Goal: Obtain resource: Download file/media

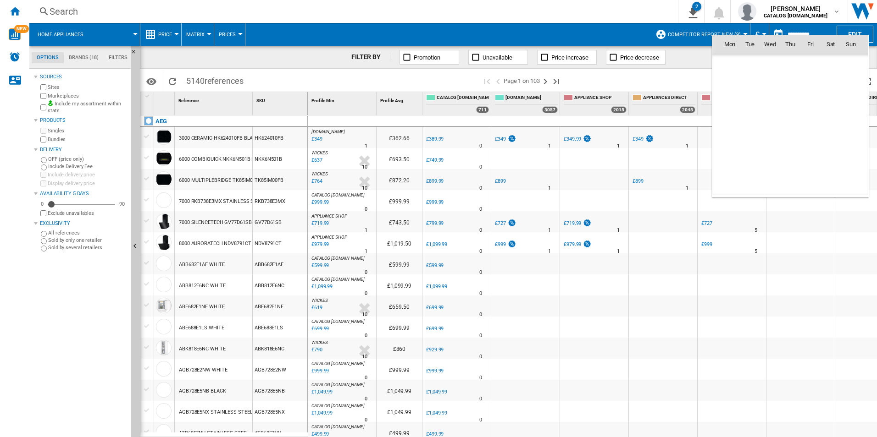
scroll to position [4373, 0]
click at [15, 12] on div at bounding box center [438, 218] width 877 height 437
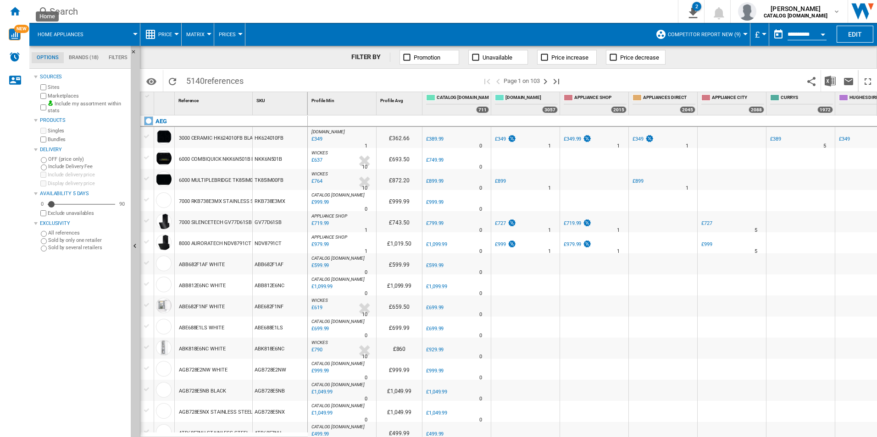
click at [15, 12] on ng-md-icon "Home" at bounding box center [14, 11] width 11 height 11
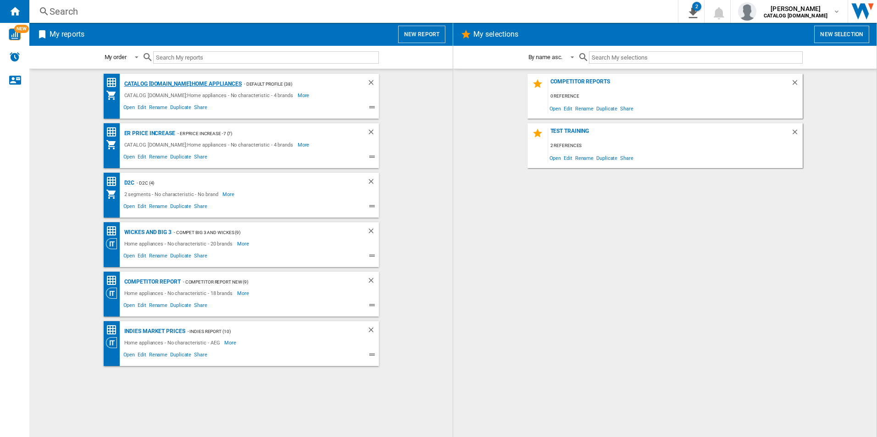
click at [176, 80] on div "CATALOG [DOMAIN_NAME]:Home appliances" at bounding box center [182, 83] width 120 height 11
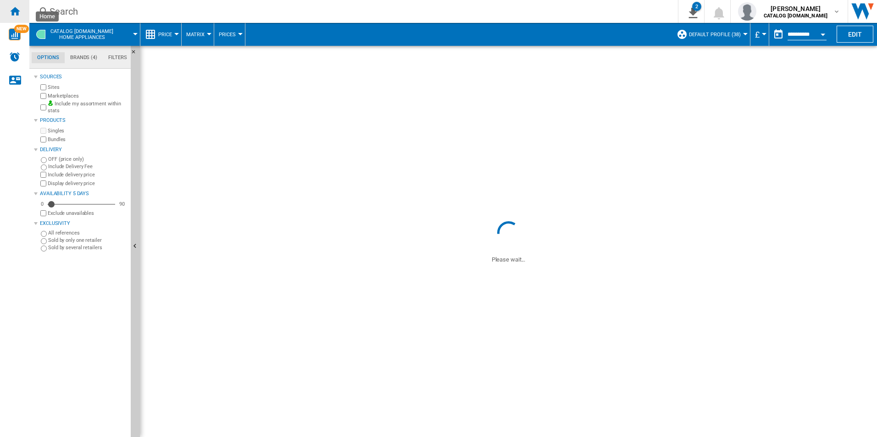
click at [17, 10] on ng-md-icon "Home" at bounding box center [14, 11] width 11 height 11
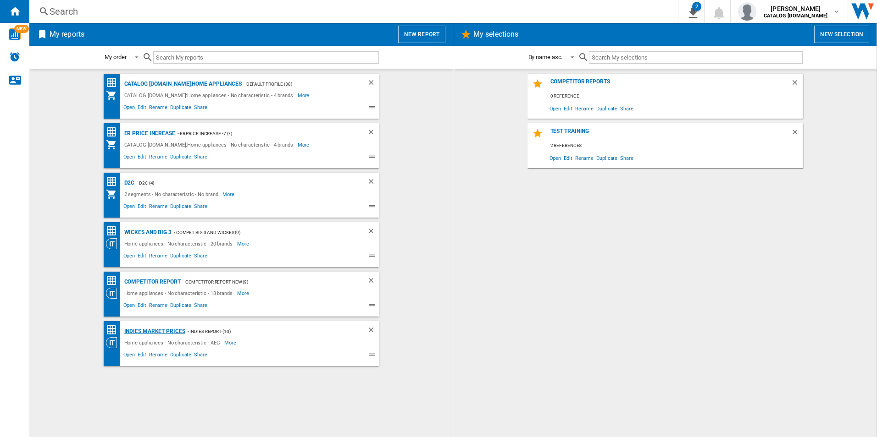
click at [158, 335] on div "Indies Market Prices" at bounding box center [153, 331] width 63 height 11
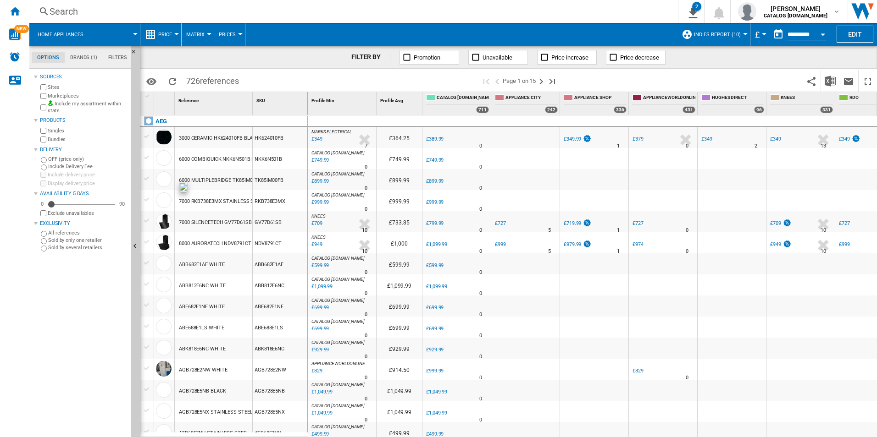
click at [820, 32] on button "Open calendar" at bounding box center [822, 33] width 17 height 17
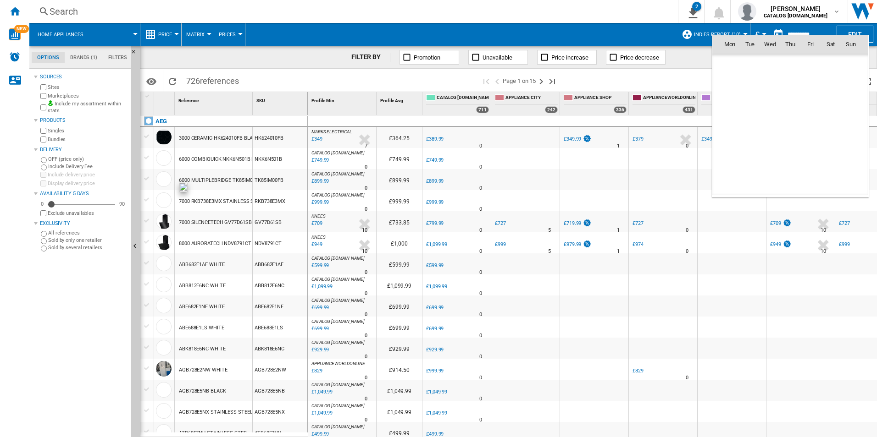
scroll to position [4373, 0]
click at [789, 103] on span "11" at bounding box center [790, 104] width 18 height 18
type input "**********"
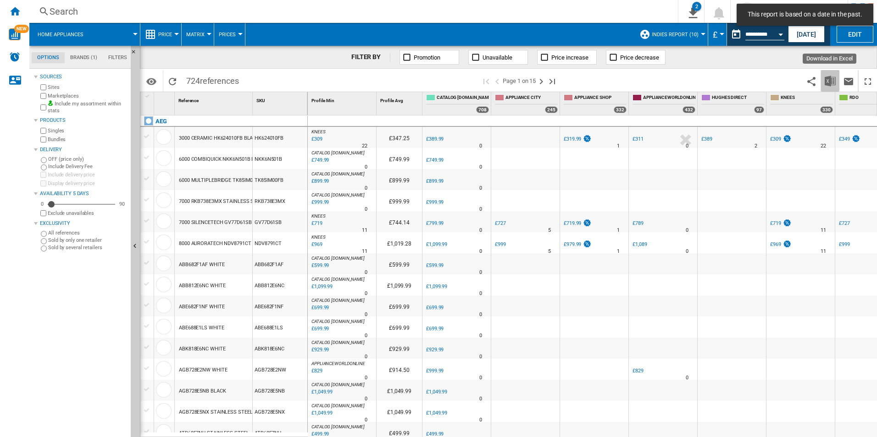
click at [831, 80] on img "Download in Excel" at bounding box center [829, 81] width 11 height 11
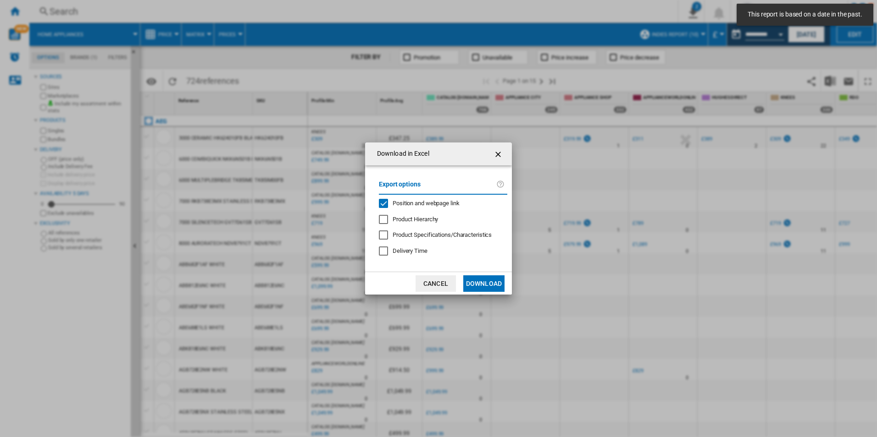
click at [445, 203] on span "Position and webpage link" at bounding box center [425, 203] width 67 height 7
click at [478, 284] on button "Download" at bounding box center [483, 284] width 41 height 17
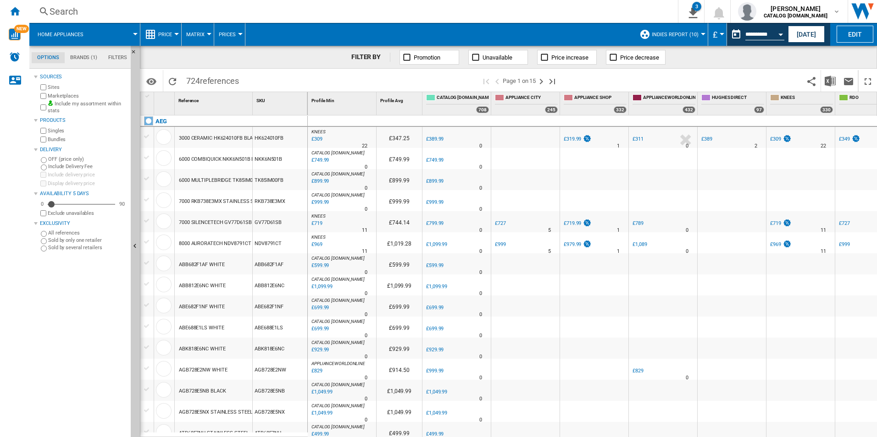
click at [837, 57] on div "FILTER BY Promotion Unavailable Price increase Price decrease" at bounding box center [508, 57] width 737 height 23
click at [779, 33] on div "Open calendar" at bounding box center [780, 34] width 5 height 2
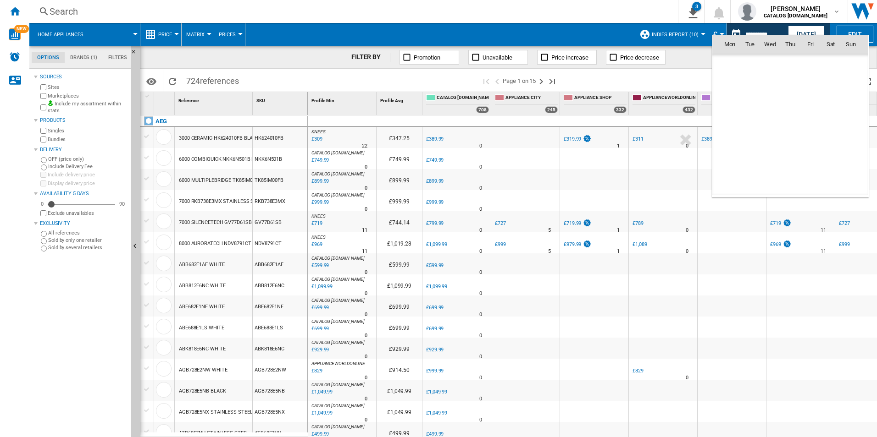
scroll to position [4373, 0]
click at [813, 98] on span "12" at bounding box center [810, 104] width 18 height 18
type input "**********"
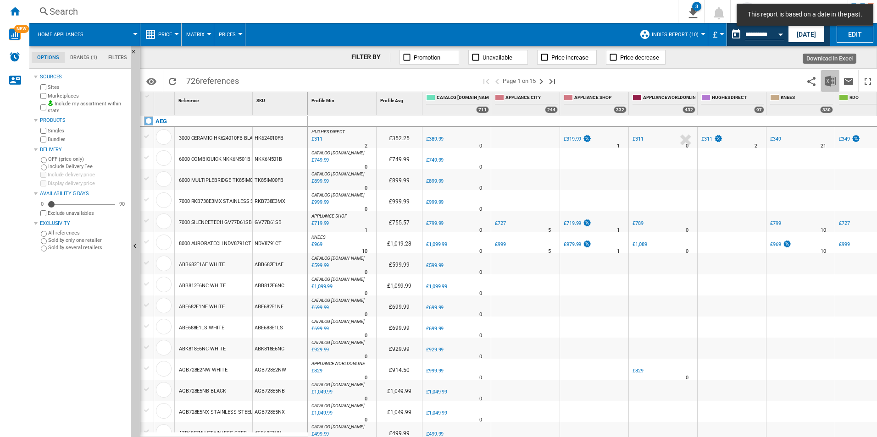
click at [827, 79] on img "Download in Excel" at bounding box center [829, 81] width 11 height 11
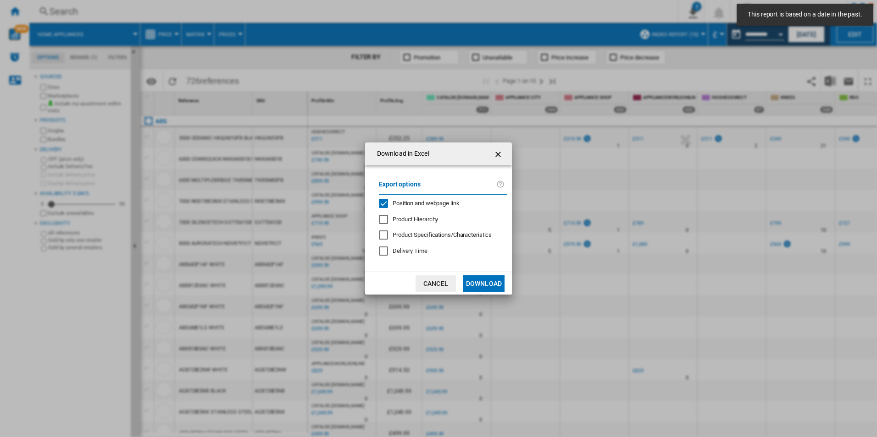
click at [459, 199] on div "Position and webpage link" at bounding box center [425, 203] width 67 height 8
click at [477, 281] on button "Download" at bounding box center [483, 284] width 41 height 17
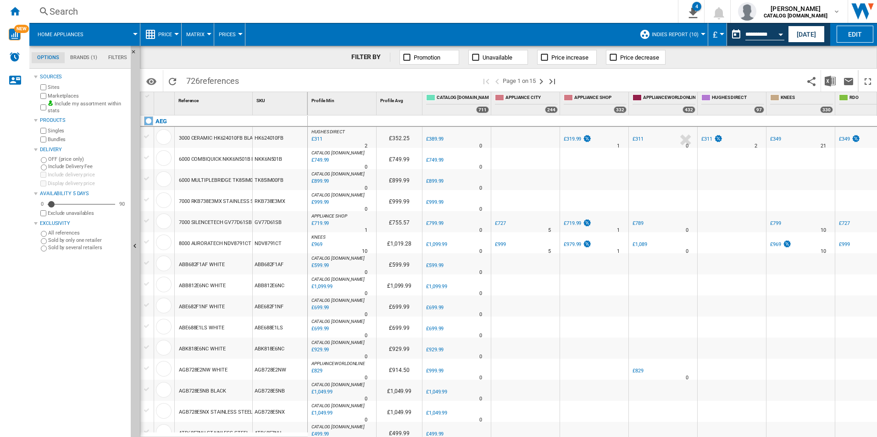
click at [839, 57] on div "FILTER BY Promotion Unavailable Price increase Price decrease" at bounding box center [508, 57] width 737 height 23
click at [783, 36] on button "Open calendar" at bounding box center [780, 33] width 17 height 17
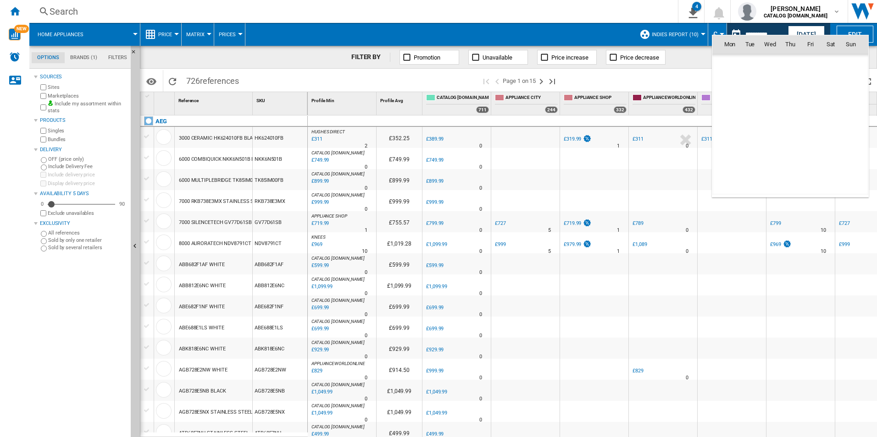
scroll to position [4373, 0]
click at [832, 98] on span "13" at bounding box center [830, 104] width 18 height 18
type input "**********"
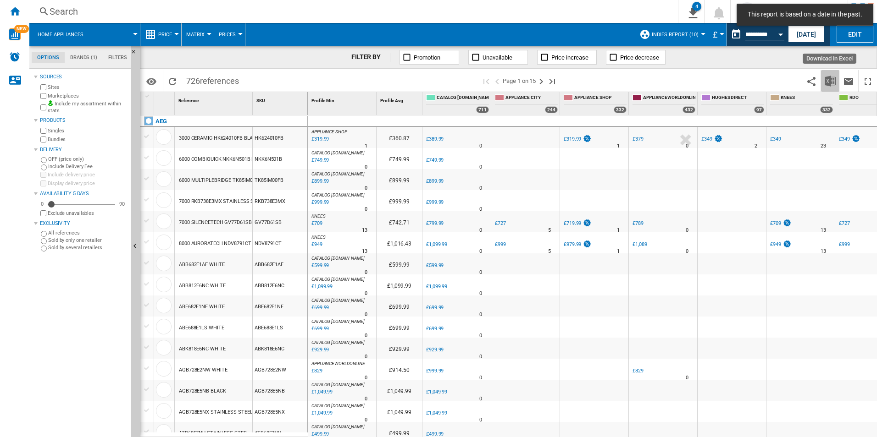
click at [831, 80] on img "Download in Excel" at bounding box center [829, 81] width 11 height 11
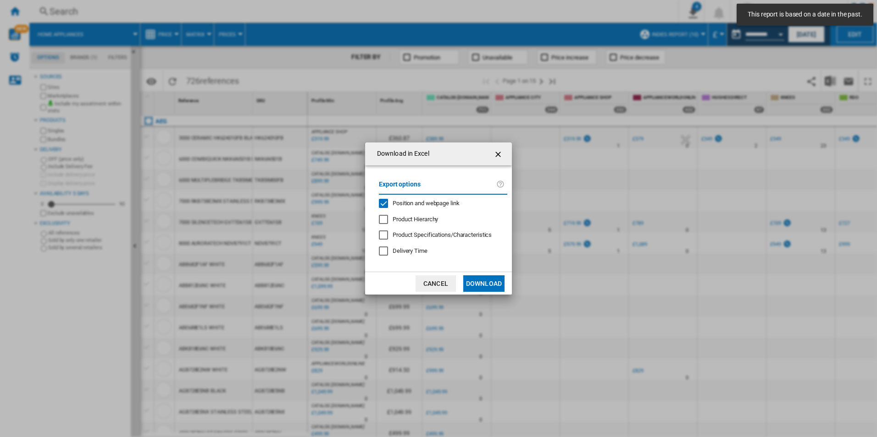
click at [434, 201] on span "Position and webpage link" at bounding box center [425, 203] width 67 height 7
click at [482, 280] on button "Download" at bounding box center [483, 284] width 41 height 17
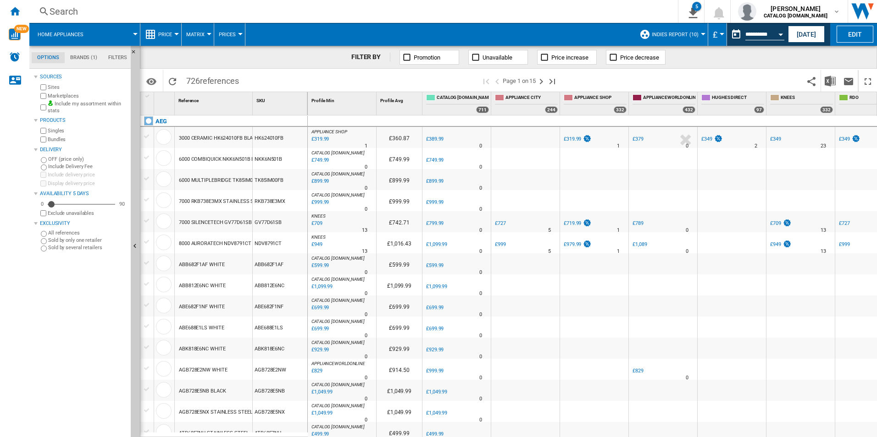
click at [836, 56] on div "FILTER BY Promotion Unavailable Price increase Price decrease" at bounding box center [508, 57] width 737 height 23
click at [781, 33] on div "Open calendar" at bounding box center [780, 34] width 5 height 2
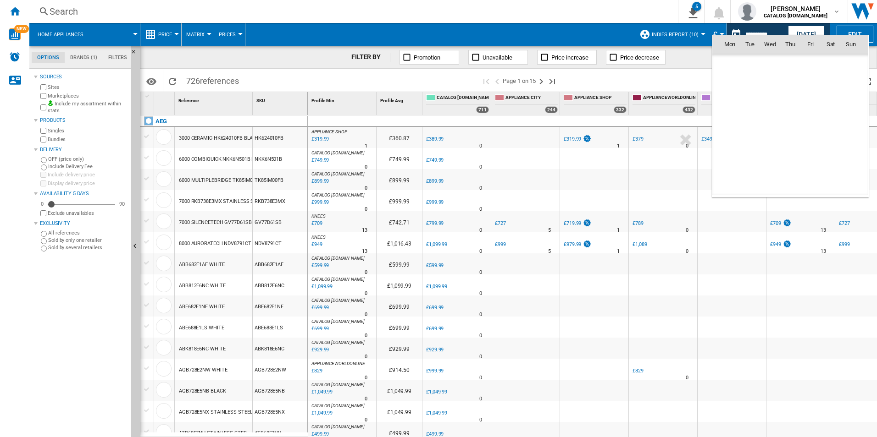
scroll to position [4373, 0]
click at [845, 103] on span "14" at bounding box center [850, 104] width 18 height 18
type input "**********"
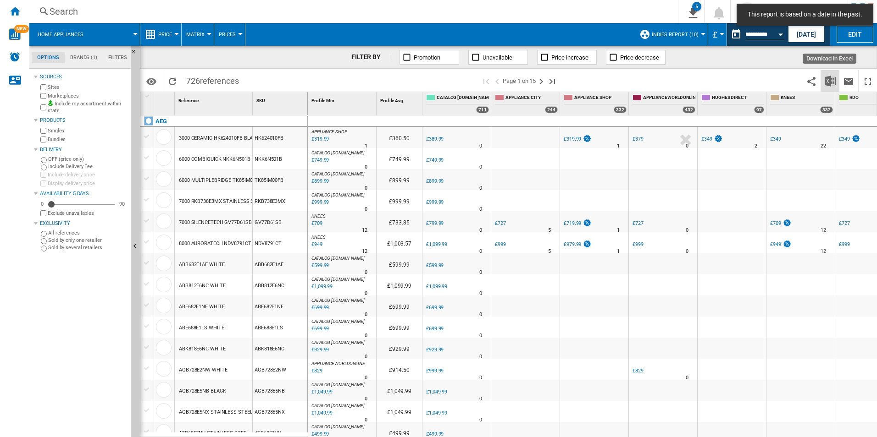
click at [832, 79] on img "Download in Excel" at bounding box center [829, 81] width 11 height 11
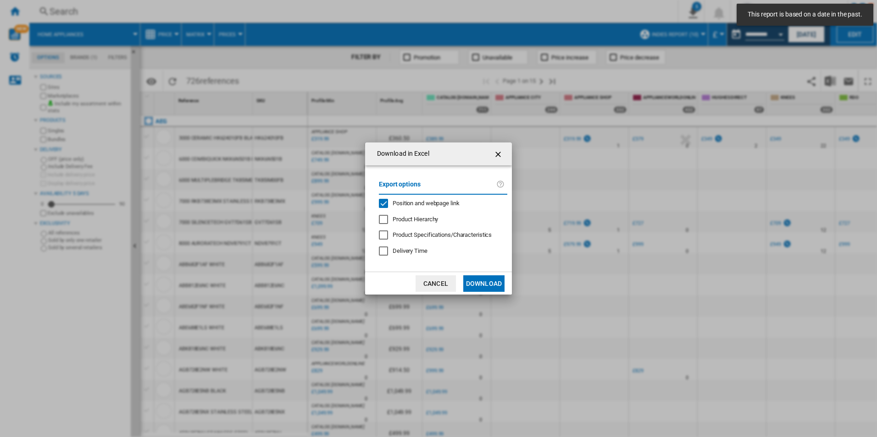
click at [443, 201] on span "Position and webpage link" at bounding box center [425, 203] width 67 height 7
click at [492, 282] on button "Download" at bounding box center [483, 284] width 41 height 17
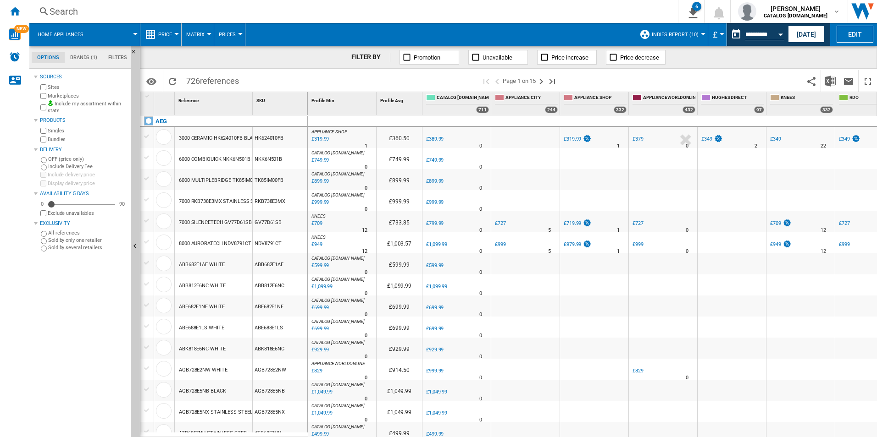
click at [854, 58] on div "FILTER BY Promotion Unavailable Price increase Price decrease" at bounding box center [508, 57] width 737 height 23
click at [782, 32] on button "Open calendar" at bounding box center [780, 33] width 17 height 17
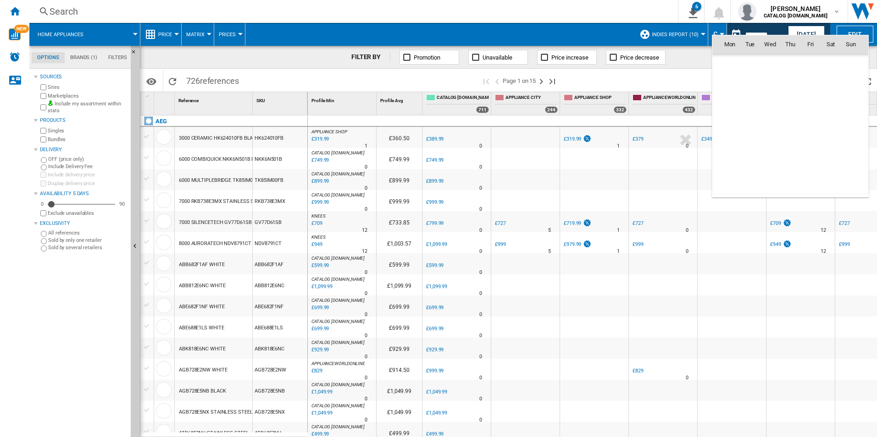
scroll to position [4373, 0]
click at [728, 126] on span "15" at bounding box center [729, 125] width 18 height 18
type input "**********"
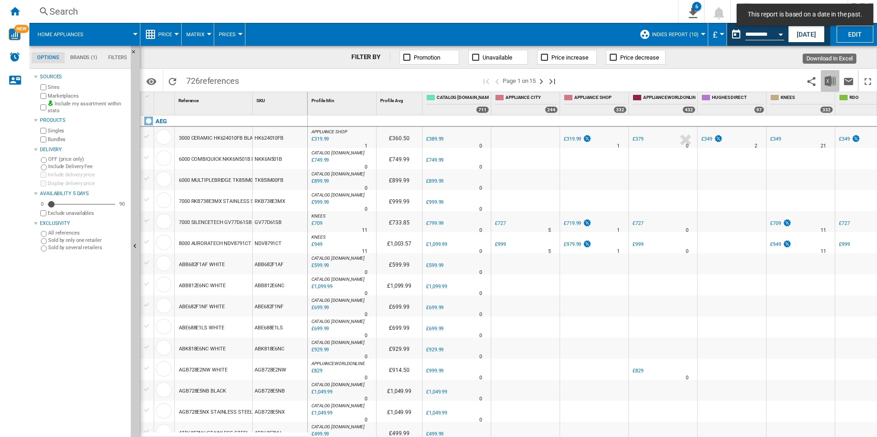
click at [833, 81] on img "Download in Excel" at bounding box center [829, 81] width 11 height 11
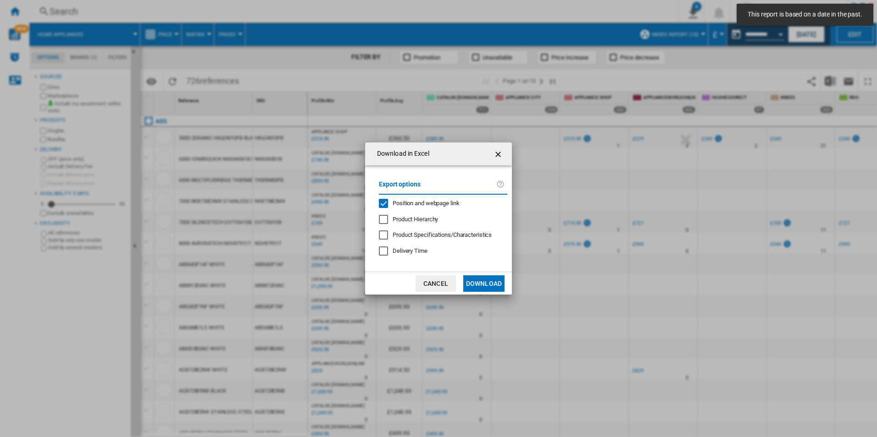
click at [443, 199] on div "Position and webpage link" at bounding box center [425, 203] width 67 height 8
click at [483, 286] on button "Download" at bounding box center [483, 284] width 41 height 17
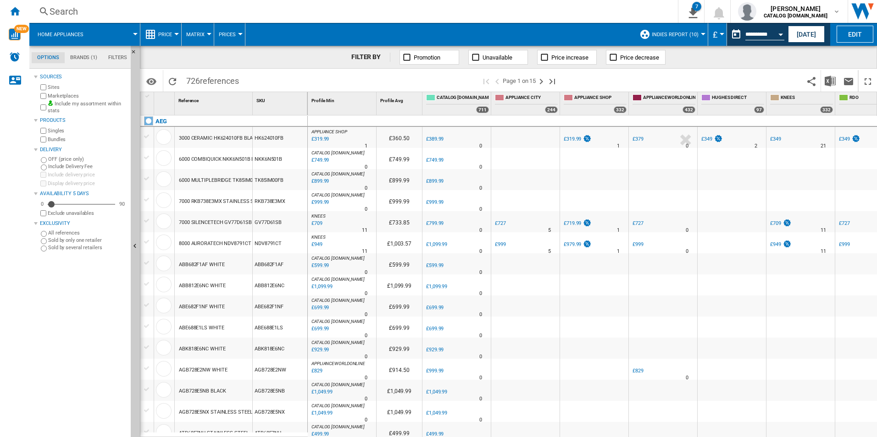
click at [849, 53] on div "FILTER BY Promotion Unavailable Price increase Price decrease" at bounding box center [508, 57] width 737 height 23
click at [780, 32] on button "Open calendar" at bounding box center [780, 33] width 17 height 17
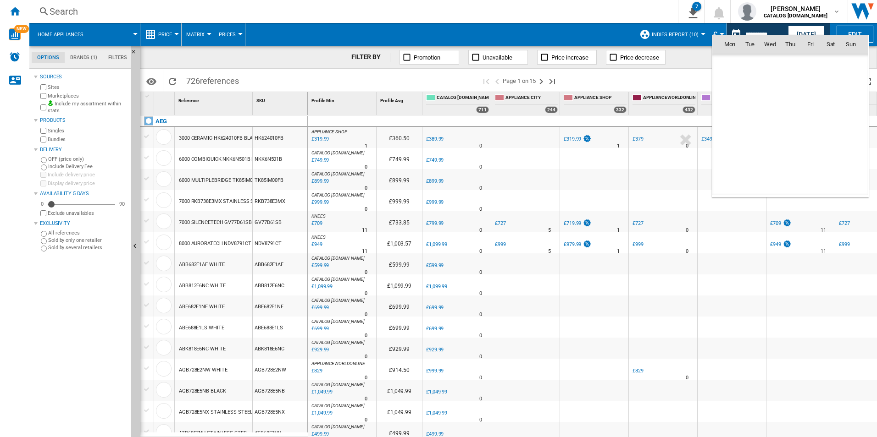
scroll to position [4373, 0]
click at [748, 123] on span "16" at bounding box center [749, 125] width 18 height 18
type input "**********"
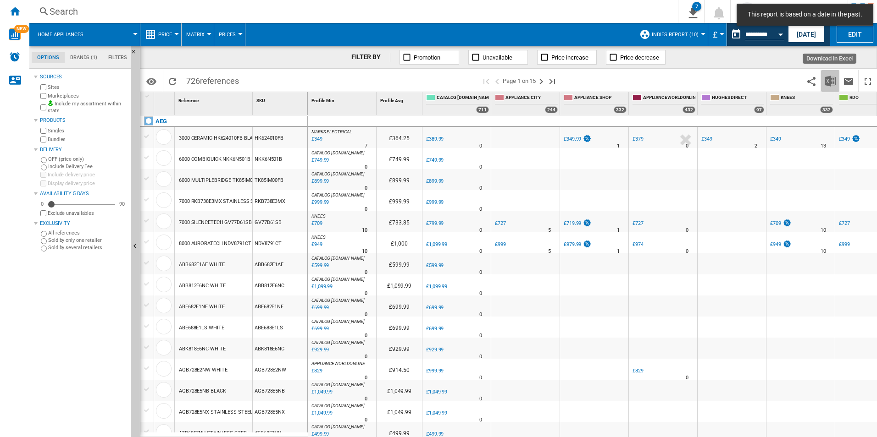
click at [829, 78] on img "Download in Excel" at bounding box center [829, 81] width 11 height 11
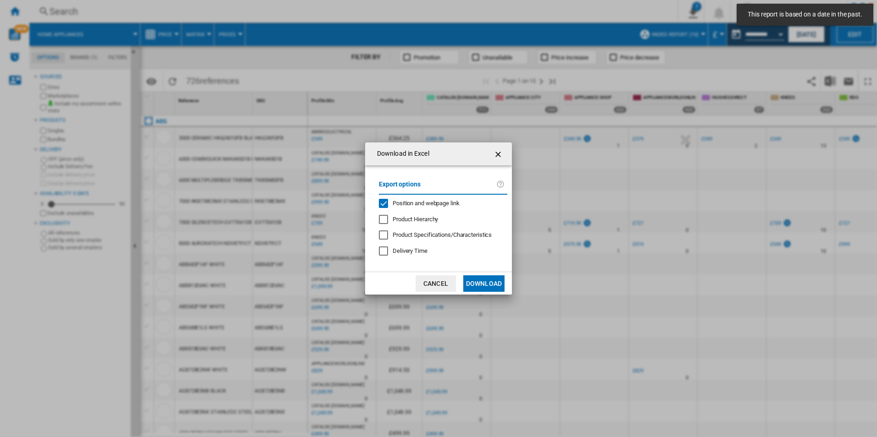
click at [429, 204] on span "Position and webpage link" at bounding box center [425, 203] width 67 height 7
click at [481, 283] on button "Download" at bounding box center [483, 284] width 41 height 17
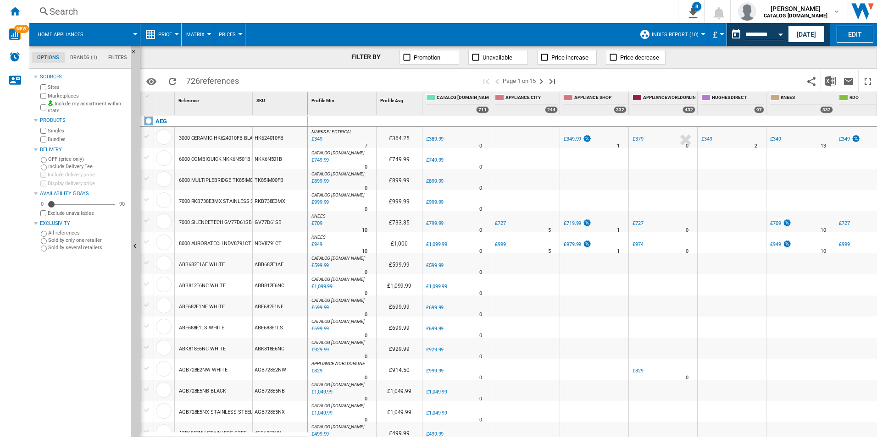
click at [839, 59] on div "FILTER BY Promotion Unavailable Price increase Price decrease" at bounding box center [508, 57] width 737 height 23
click at [779, 38] on button "Open calendar" at bounding box center [780, 33] width 17 height 17
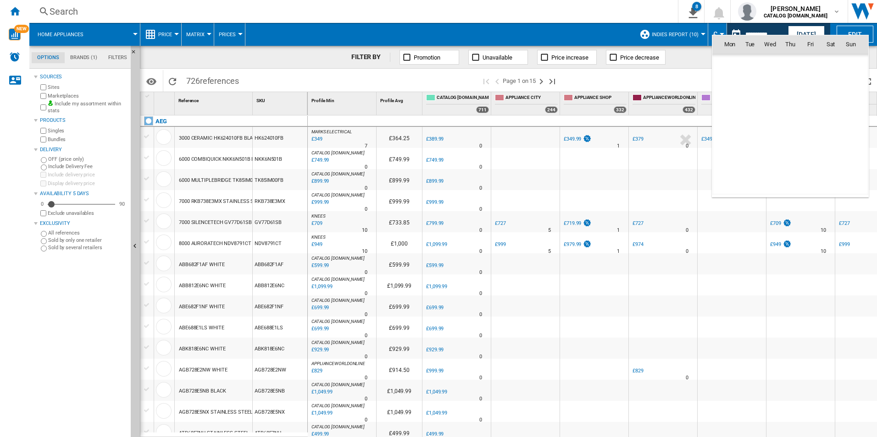
scroll to position [4373, 0]
click at [769, 121] on span "17" at bounding box center [770, 125] width 18 height 18
type input "**********"
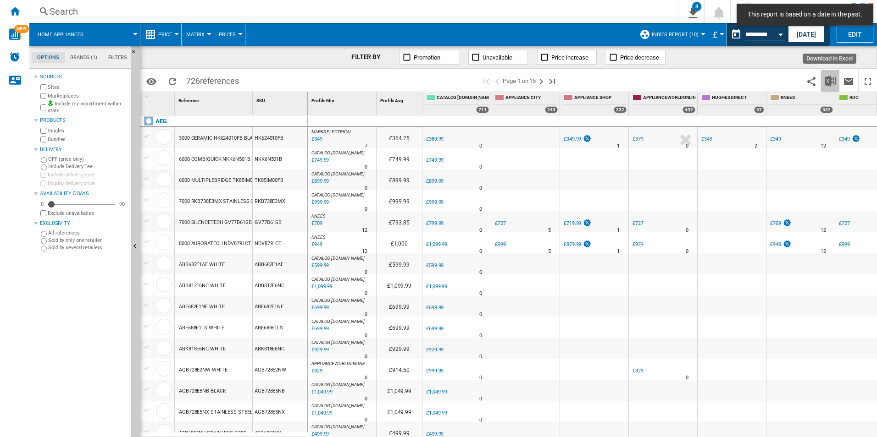
click at [833, 79] on img "Download in Excel" at bounding box center [829, 81] width 11 height 11
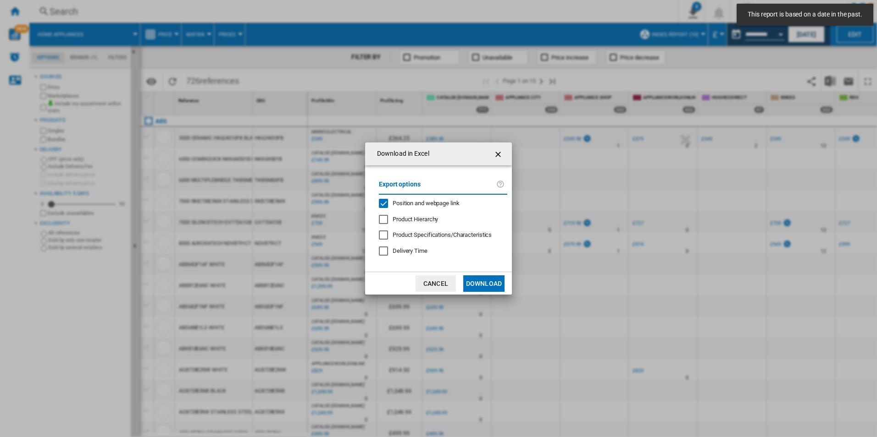
click at [414, 203] on span "Position and webpage link" at bounding box center [425, 203] width 67 height 7
click at [482, 288] on button "Download" at bounding box center [483, 284] width 41 height 17
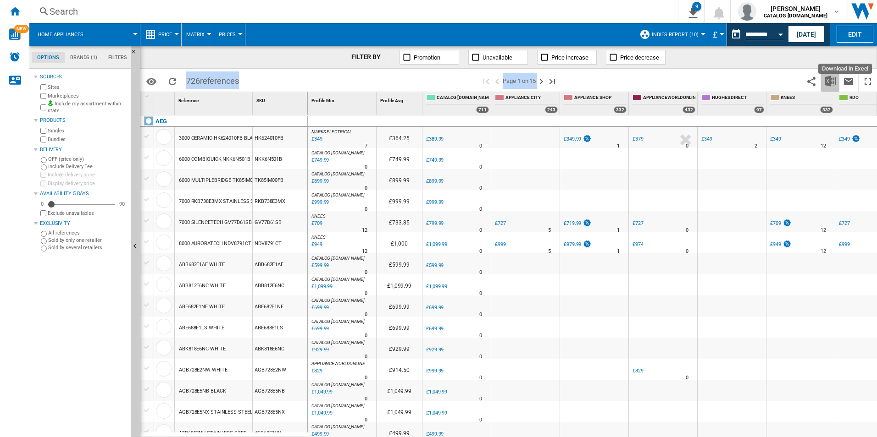
click at [827, 81] on img "Download in Excel" at bounding box center [829, 81] width 11 height 11
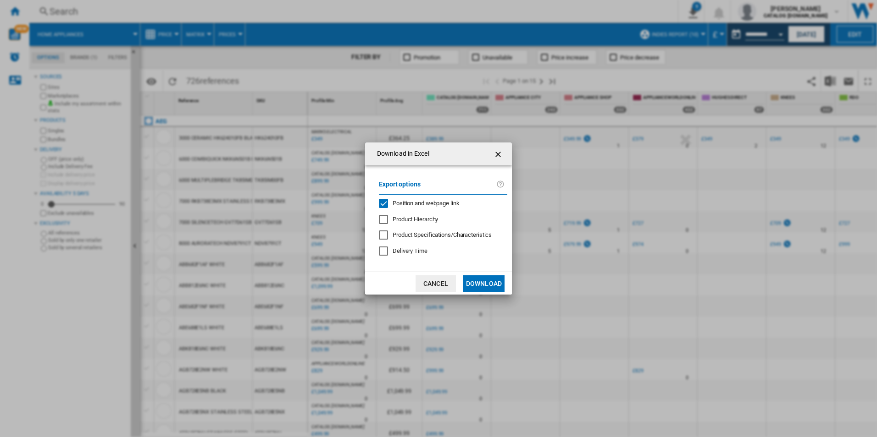
click at [429, 203] on span "Position and webpage link" at bounding box center [425, 203] width 67 height 7
click at [484, 281] on button "Download" at bounding box center [483, 284] width 41 height 17
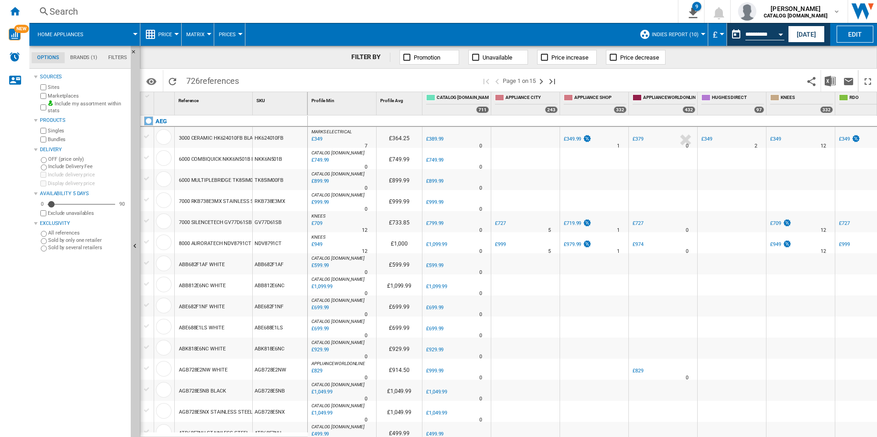
click at [844, 60] on div "FILTER BY Promotion Unavailable Price increase Price decrease" at bounding box center [508, 57] width 737 height 23
click at [784, 34] on button "Open calendar" at bounding box center [780, 33] width 17 height 17
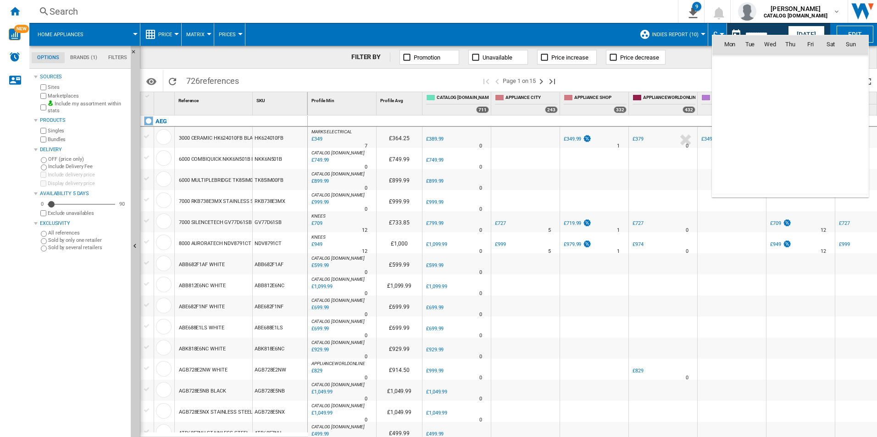
scroll to position [4373, 0]
click at [791, 127] on span "18" at bounding box center [790, 125] width 18 height 18
type input "**********"
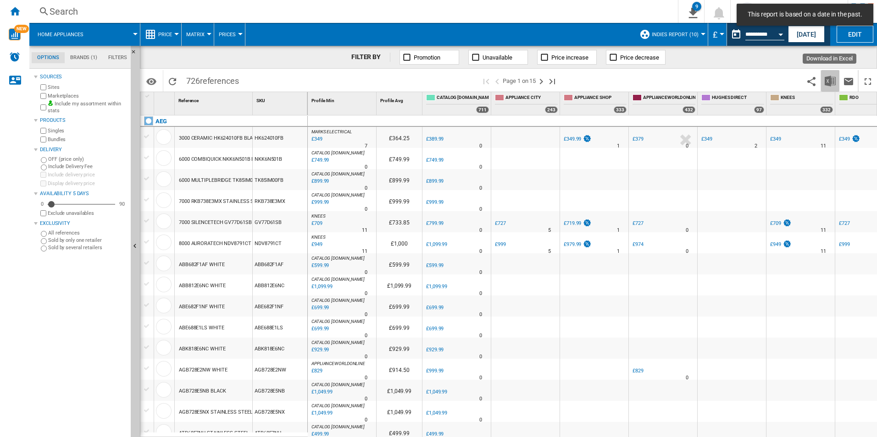
click at [832, 80] on img "Download in Excel" at bounding box center [829, 81] width 11 height 11
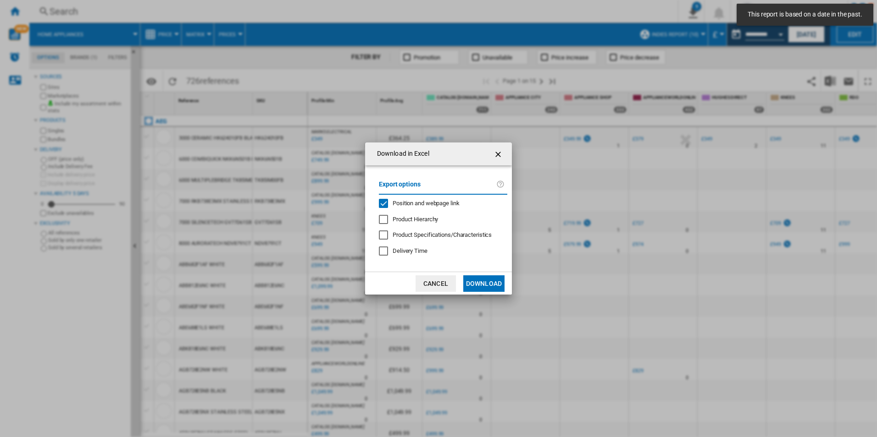
click at [417, 202] on span "Position and webpage link" at bounding box center [425, 203] width 67 height 7
click at [480, 280] on button "Download" at bounding box center [483, 284] width 41 height 17
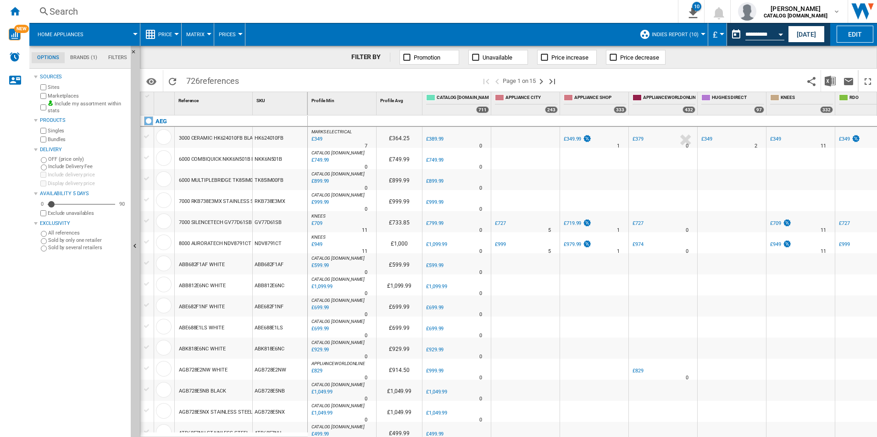
click at [233, 65] on div "FILTER BY Promotion Unavailable Price increase Price decrease" at bounding box center [508, 57] width 737 height 23
click at [782, 31] on button "Open calendar" at bounding box center [780, 33] width 17 height 17
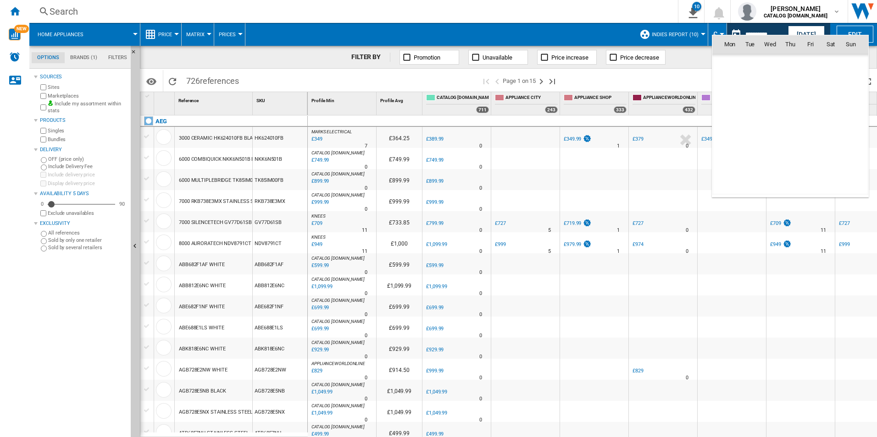
scroll to position [4373, 0]
click at [810, 120] on span "19" at bounding box center [810, 125] width 18 height 18
type input "**********"
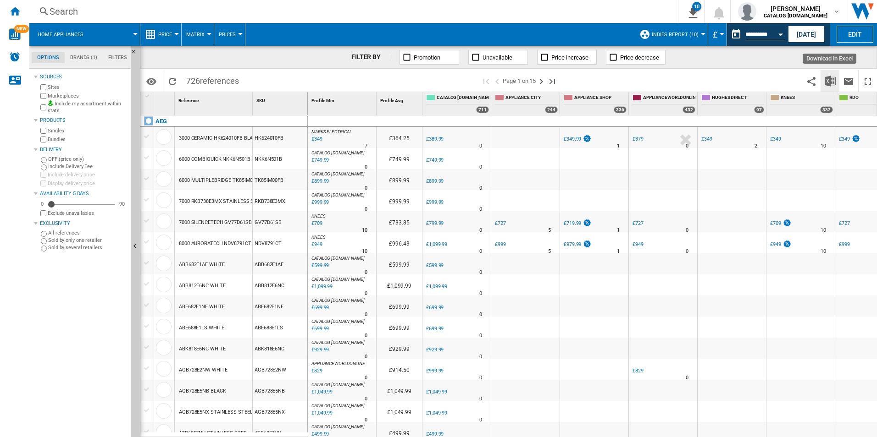
click at [833, 82] on img "Download in Excel" at bounding box center [829, 81] width 11 height 11
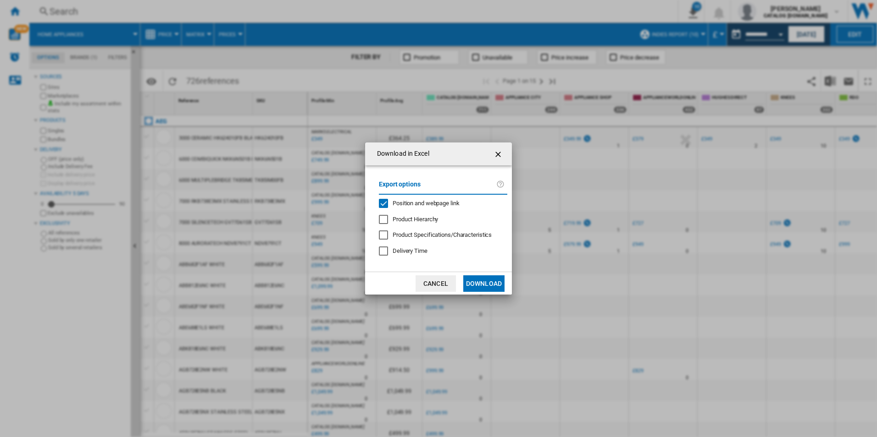
click at [425, 206] on span "Position and webpage link" at bounding box center [425, 203] width 67 height 7
click at [479, 280] on button "Download" at bounding box center [483, 284] width 41 height 17
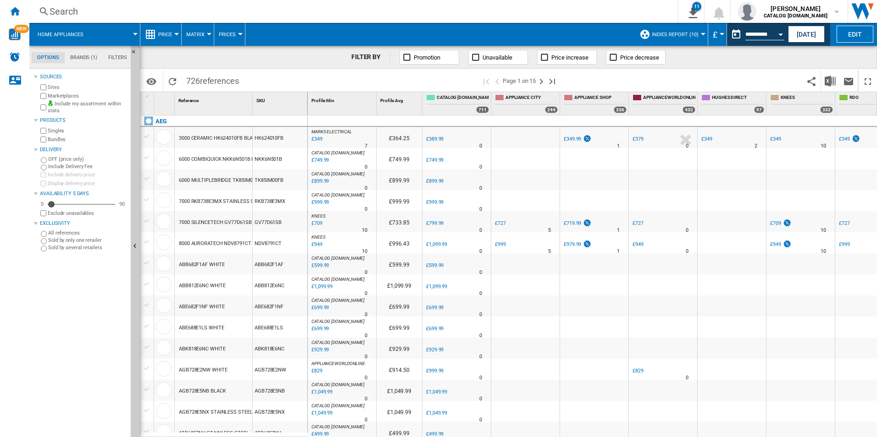
click at [841, 60] on div "FILTER BY Promotion Unavailable Price increase Price decrease" at bounding box center [508, 57] width 737 height 23
click at [781, 32] on button "Open calendar" at bounding box center [780, 33] width 17 height 17
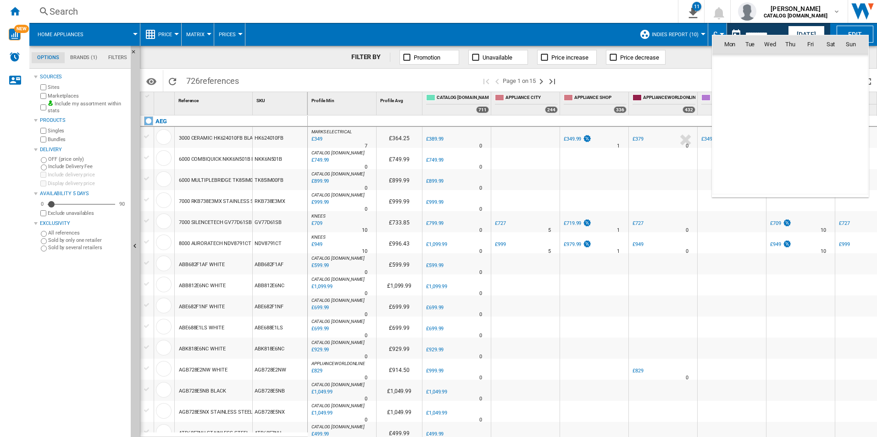
scroll to position [4373, 0]
click at [826, 122] on span "20" at bounding box center [830, 125] width 18 height 18
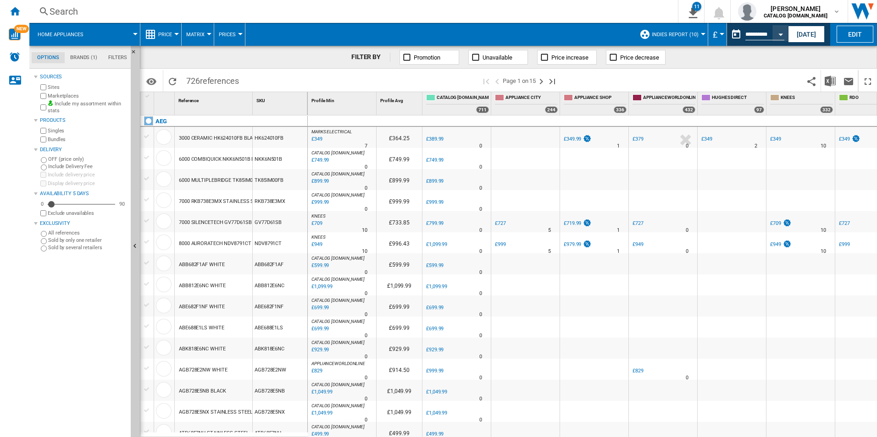
type input "**********"
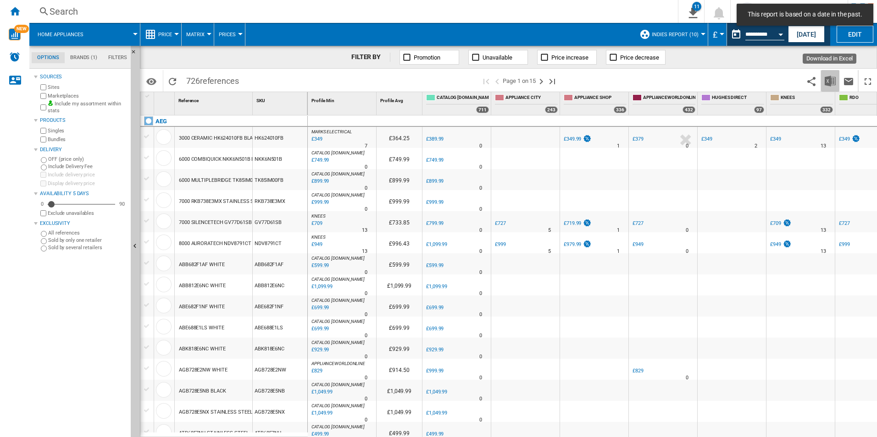
click at [826, 74] on button "Download in Excel" at bounding box center [830, 81] width 18 height 22
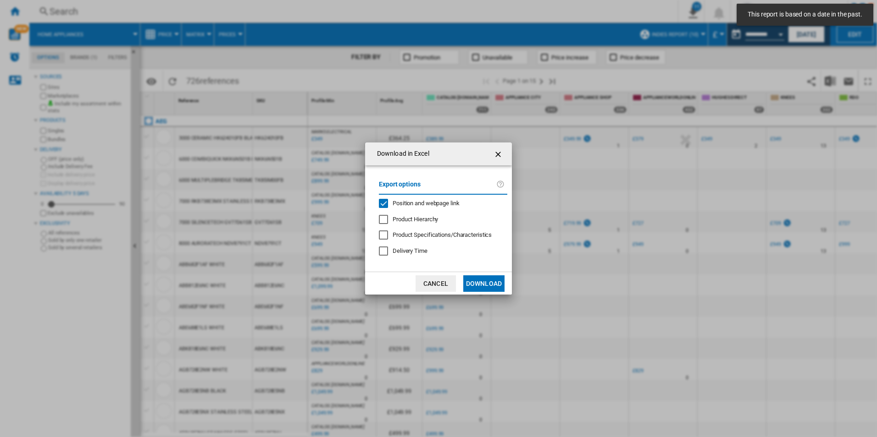
click at [427, 208] on div "Export options Position and webpage link Product Hierarchy Product Specificatio…" at bounding box center [443, 219] width 138 height 88
click at [427, 202] on span "Position and webpage link" at bounding box center [425, 203] width 67 height 7
click at [488, 280] on button "Download" at bounding box center [483, 284] width 41 height 17
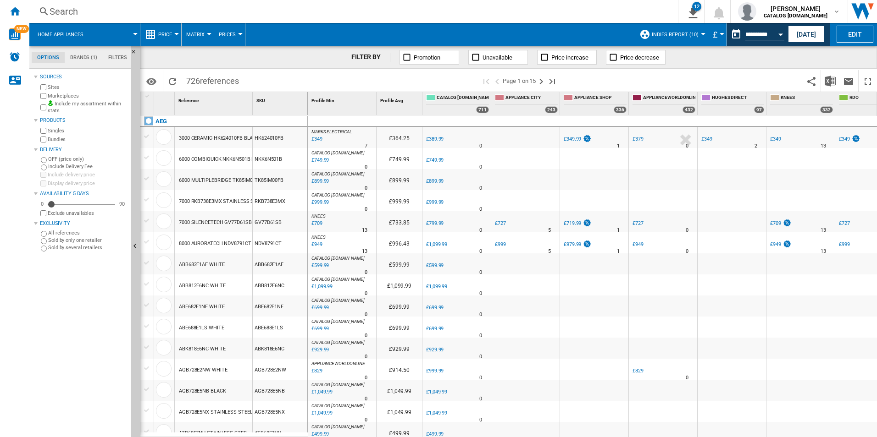
click at [850, 51] on div "FILTER BY Promotion Unavailable Price increase Price decrease" at bounding box center [508, 57] width 737 height 23
click at [779, 33] on div "Open calendar" at bounding box center [780, 34] width 5 height 2
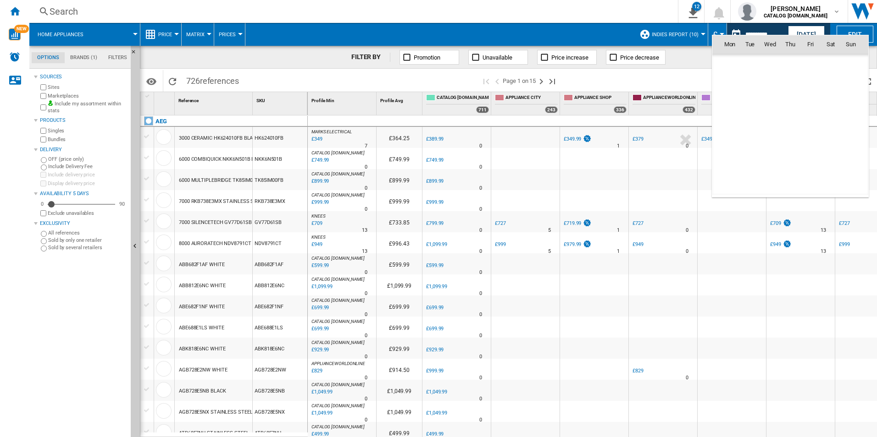
scroll to position [4373, 0]
click at [848, 121] on span "21" at bounding box center [850, 125] width 18 height 18
type input "**********"
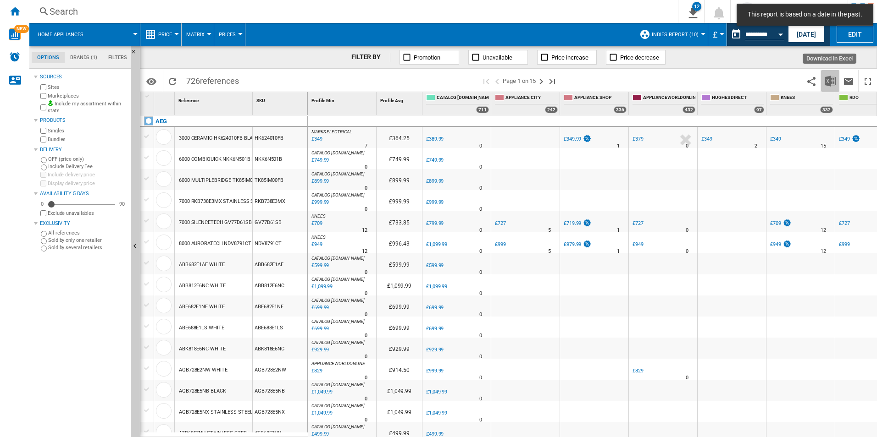
click at [827, 81] on img "Download in Excel" at bounding box center [829, 81] width 11 height 11
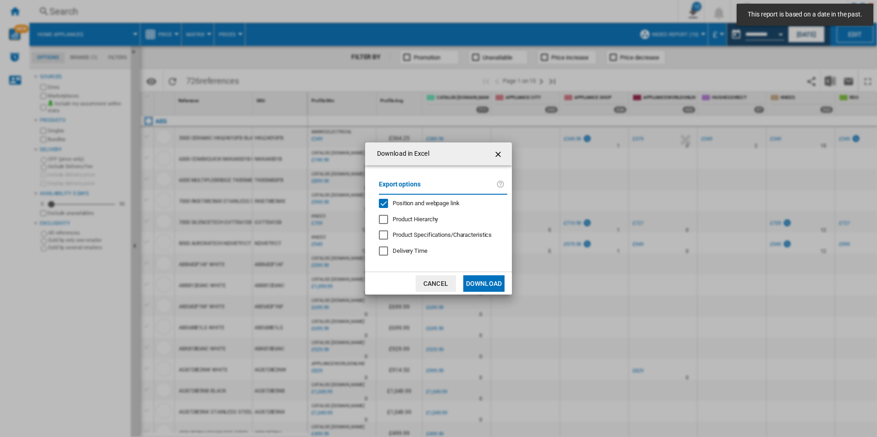
click at [447, 199] on div "Export options Position and webpage link Product Hierarchy Product Specificatio…" at bounding box center [443, 219] width 138 height 88
click at [447, 200] on span "Position and webpage link" at bounding box center [425, 203] width 67 height 7
click at [481, 281] on button "Download" at bounding box center [483, 284] width 41 height 17
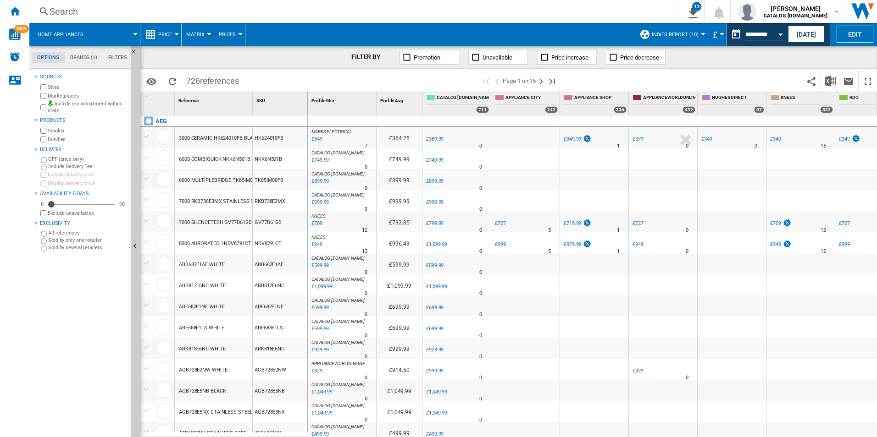
click at [844, 54] on div "FILTER BY Promotion Unavailable Price increase Price decrease" at bounding box center [508, 57] width 737 height 23
click at [785, 32] on button "Open calendar" at bounding box center [780, 33] width 17 height 17
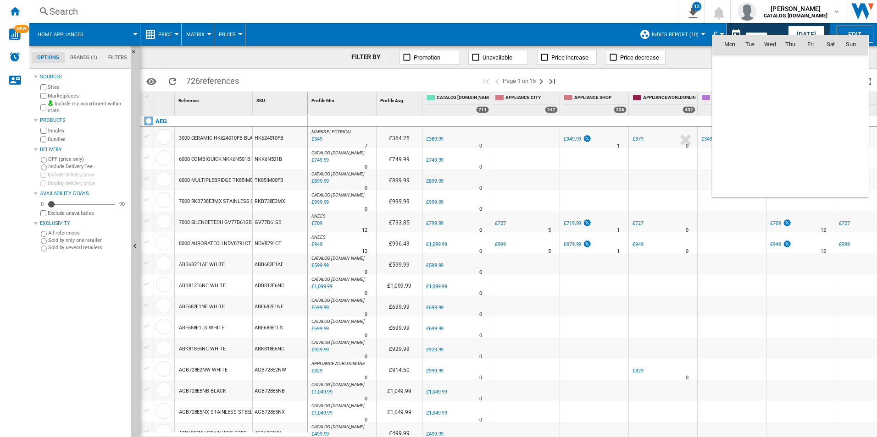
scroll to position [4373, 0]
click at [724, 143] on span "22" at bounding box center [729, 145] width 18 height 18
type input "**********"
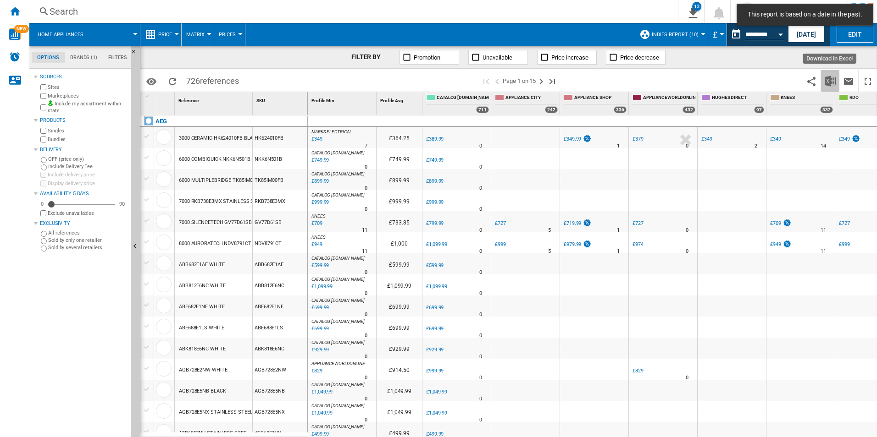
click at [829, 79] on img "Download in Excel" at bounding box center [829, 81] width 11 height 11
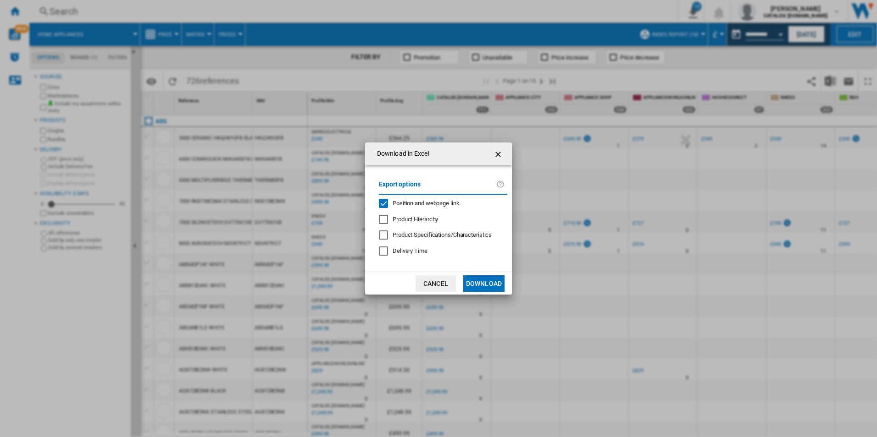
click at [421, 203] on span "Position and webpage link" at bounding box center [425, 203] width 67 height 7
click at [484, 287] on button "Download" at bounding box center [483, 284] width 41 height 17
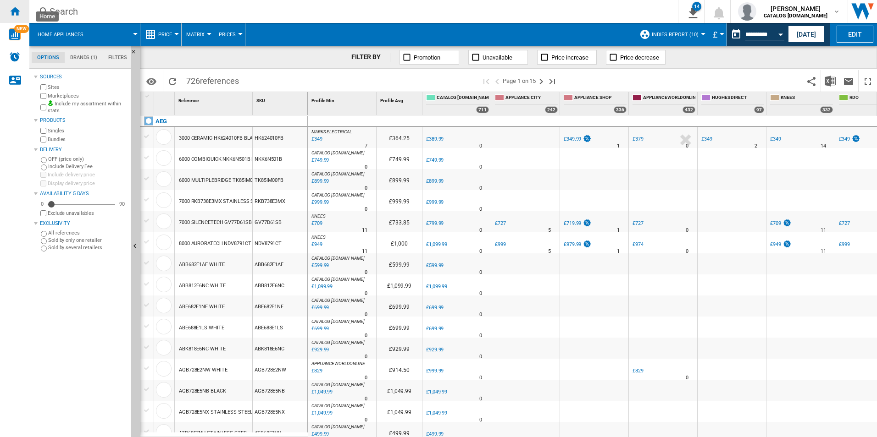
click at [14, 11] on ng-md-icon "Home" at bounding box center [14, 11] width 11 height 11
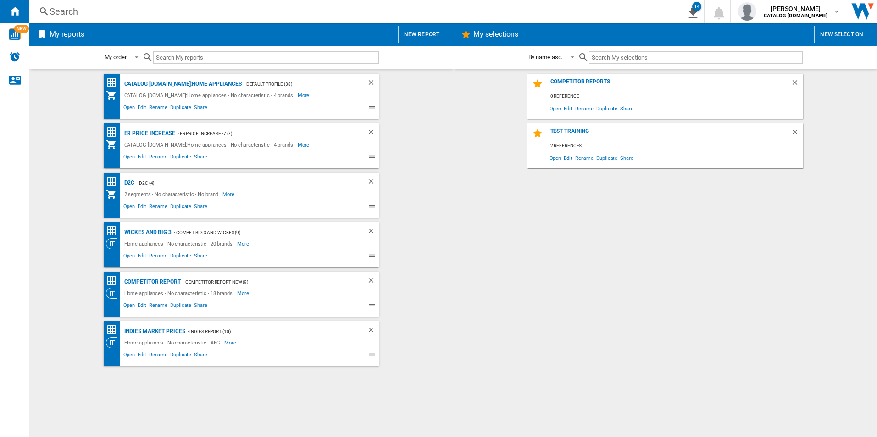
click at [155, 284] on div "Competitor report" at bounding box center [151, 281] width 59 height 11
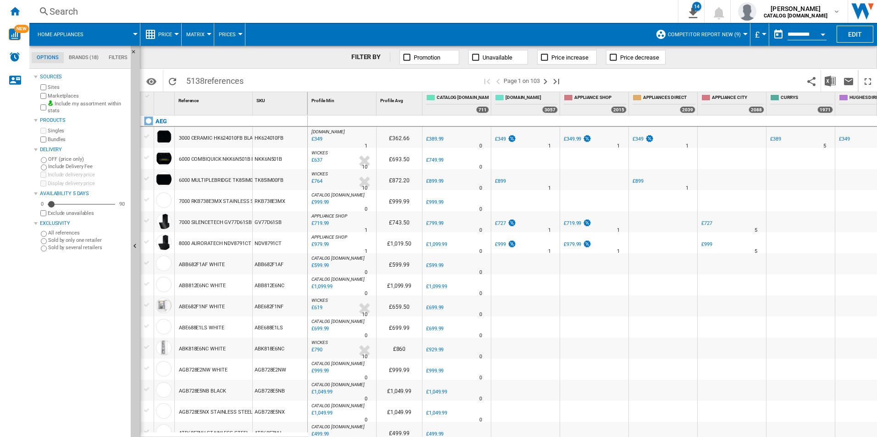
click at [823, 33] on div "Open calendar" at bounding box center [822, 34] width 5 height 2
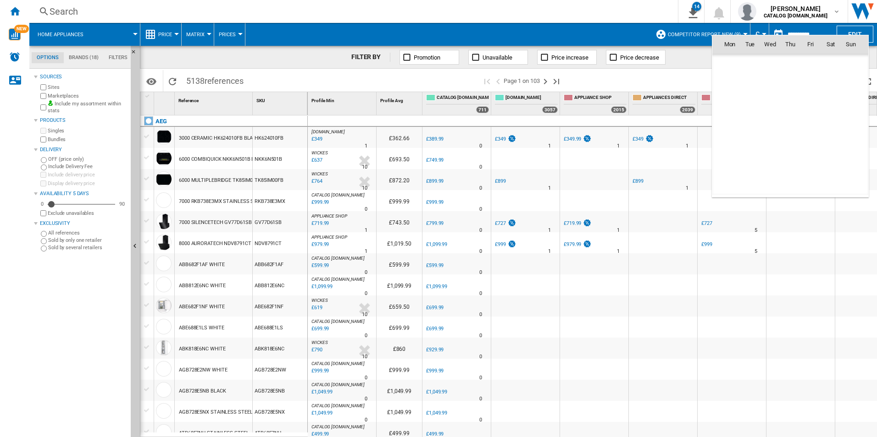
scroll to position [4373, 0]
click at [771, 123] on span "17" at bounding box center [770, 125] width 18 height 18
type input "**********"
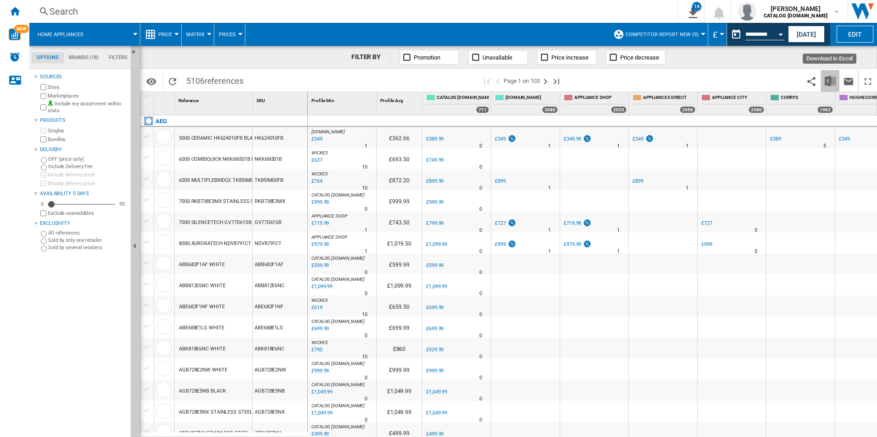
click at [830, 79] on img "Download in Excel" at bounding box center [829, 81] width 11 height 11
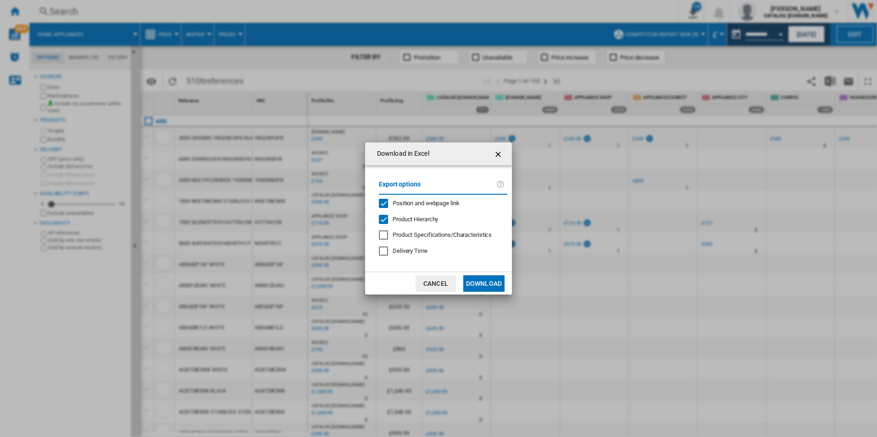
click at [410, 207] on span "Position and webpage link" at bounding box center [425, 203] width 67 height 7
click at [410, 216] on span "Product Hierarchy" at bounding box center [414, 219] width 45 height 7
click at [481, 281] on button "Download" at bounding box center [483, 284] width 41 height 17
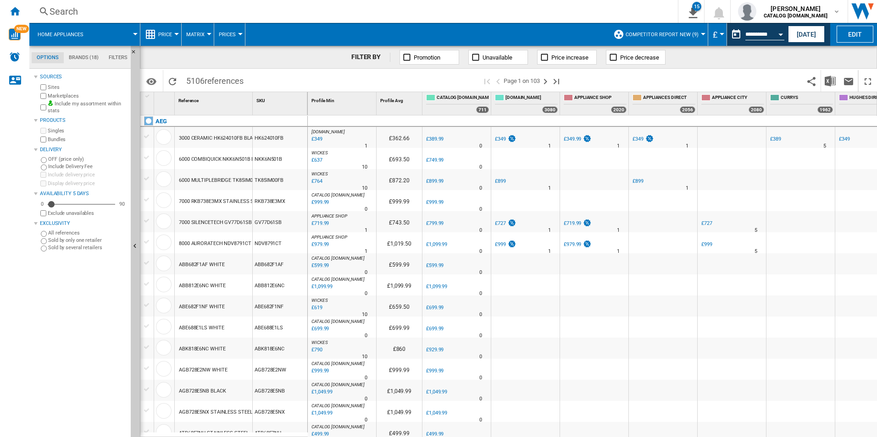
click at [838, 53] on div "FILTER BY Promotion Unavailable Price increase Price decrease" at bounding box center [508, 57] width 737 height 23
click at [781, 36] on button "Open calendar" at bounding box center [780, 33] width 17 height 17
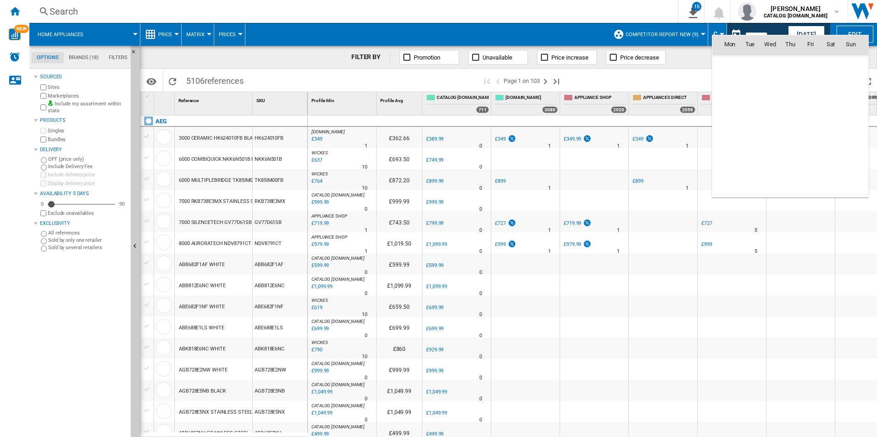
scroll to position [4373, 0]
click at [783, 125] on span "18" at bounding box center [790, 125] width 18 height 18
type input "**********"
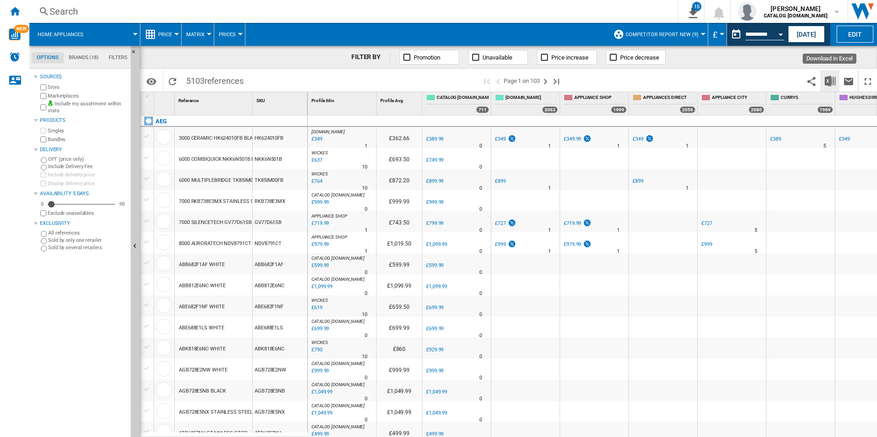
click at [826, 81] on img "Download in Excel" at bounding box center [829, 81] width 11 height 11
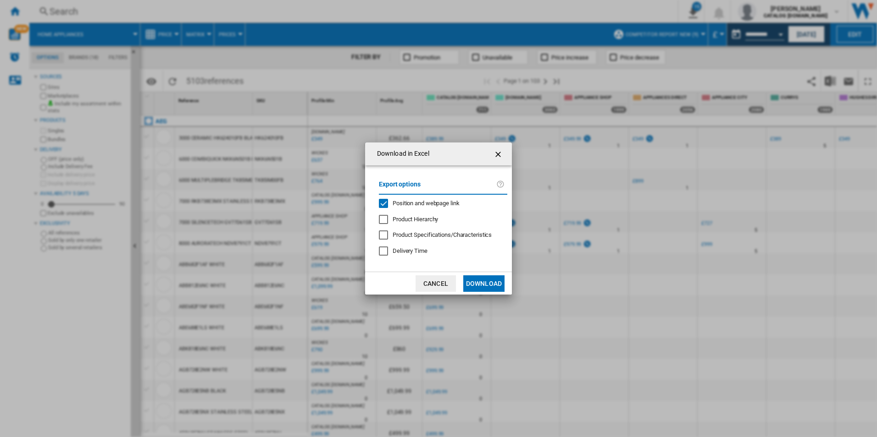
click at [437, 204] on span "Position and webpage link" at bounding box center [425, 203] width 67 height 7
click at [481, 280] on button "Download" at bounding box center [483, 284] width 41 height 17
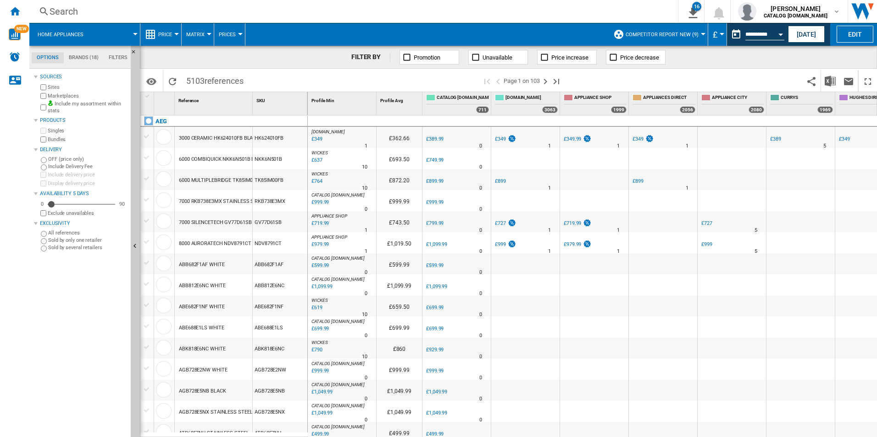
click at [848, 59] on div "FILTER BY Promotion Unavailable Price increase Price decrease" at bounding box center [508, 57] width 737 height 23
click at [778, 36] on button "Open calendar" at bounding box center [780, 33] width 17 height 17
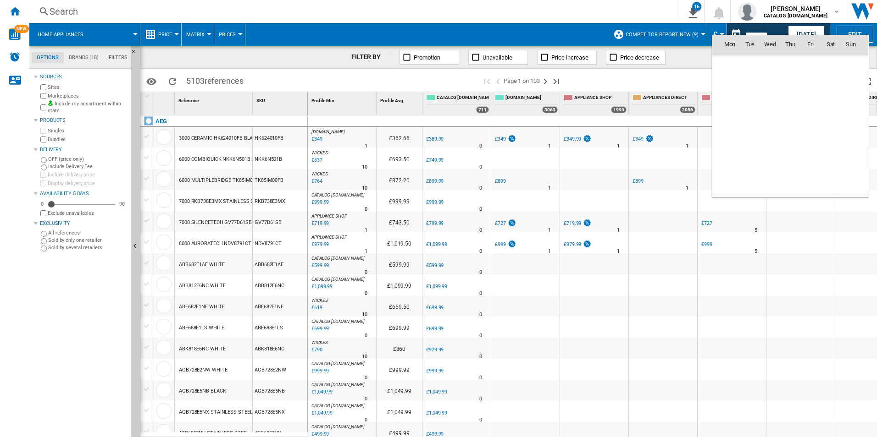
scroll to position [4373, 0]
click at [812, 121] on span "19" at bounding box center [810, 125] width 18 height 18
type input "**********"
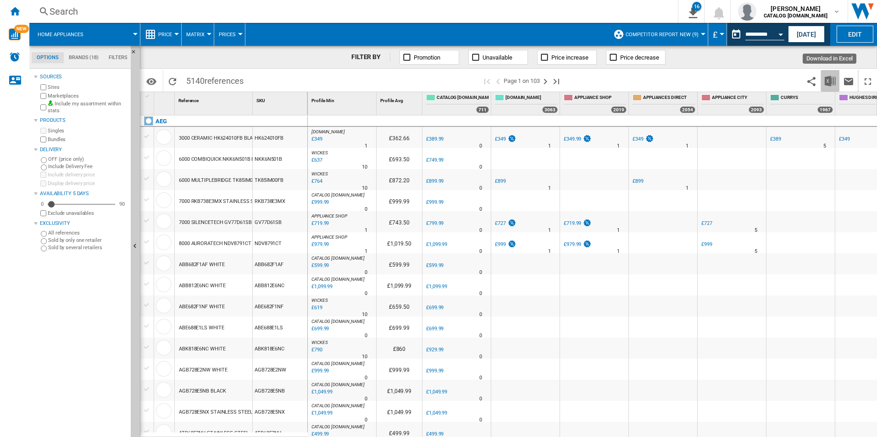
click at [825, 74] on button "Download in Excel" at bounding box center [830, 81] width 18 height 22
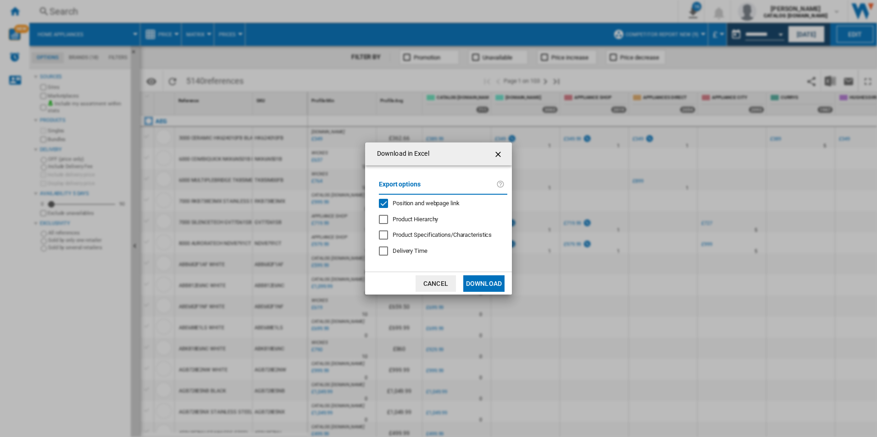
click at [448, 202] on span "Position and webpage link" at bounding box center [425, 203] width 67 height 7
click at [485, 286] on button "Download" at bounding box center [483, 284] width 41 height 17
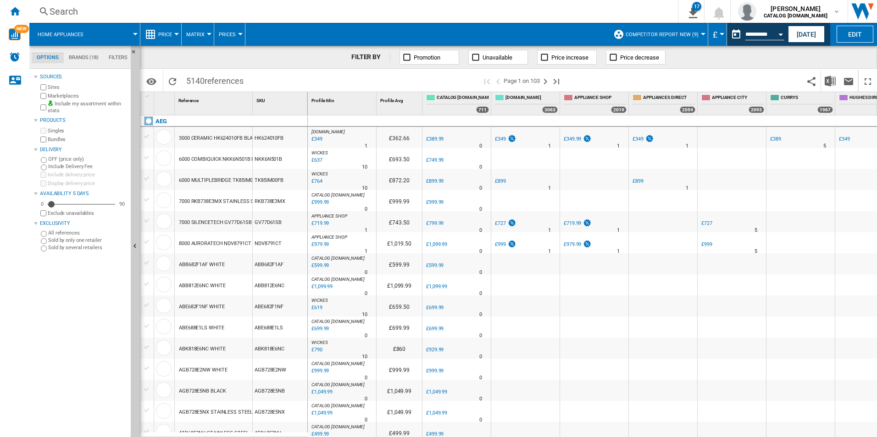
click at [859, 54] on div "FILTER BY Promotion Unavailable Price increase Price decrease" at bounding box center [508, 57] width 737 height 23
click at [776, 35] on button "Open calendar" at bounding box center [780, 33] width 17 height 17
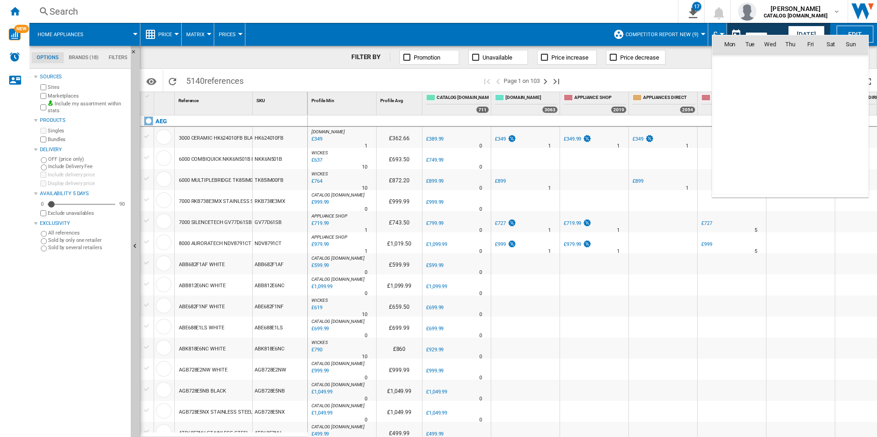
scroll to position [4373, 0]
click at [748, 125] on span "16" at bounding box center [749, 125] width 18 height 18
type input "**********"
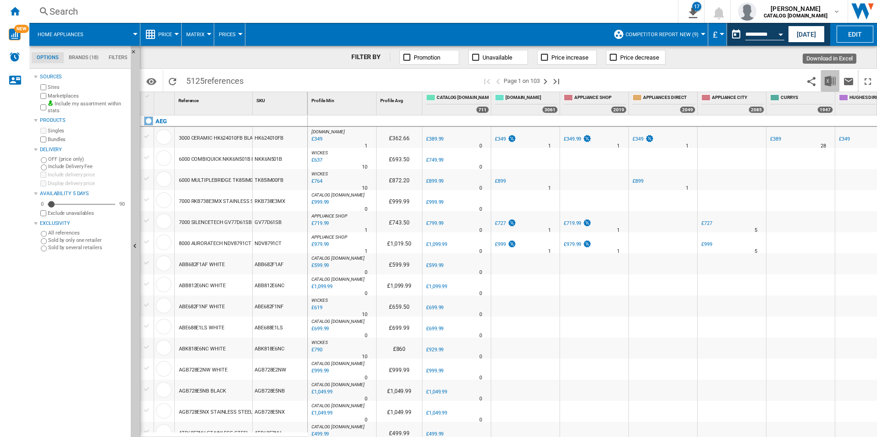
click at [829, 78] on img "Download in Excel" at bounding box center [829, 81] width 11 height 11
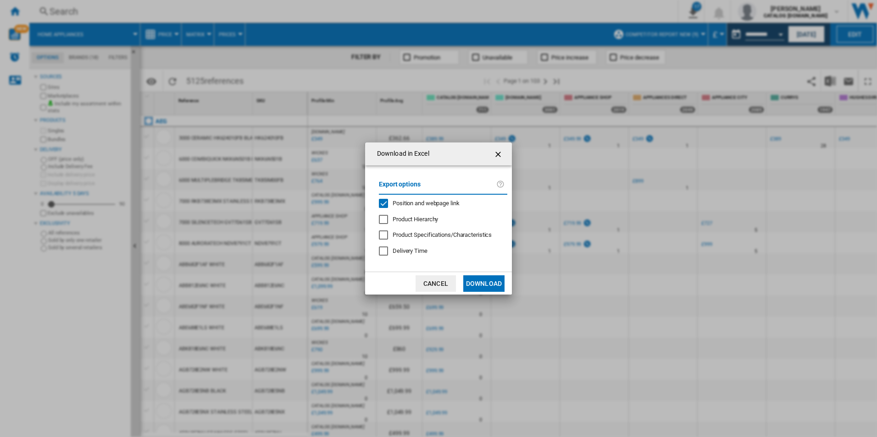
click at [447, 205] on span "Position and webpage link" at bounding box center [425, 203] width 67 height 7
click at [477, 283] on button "Download" at bounding box center [483, 284] width 41 height 17
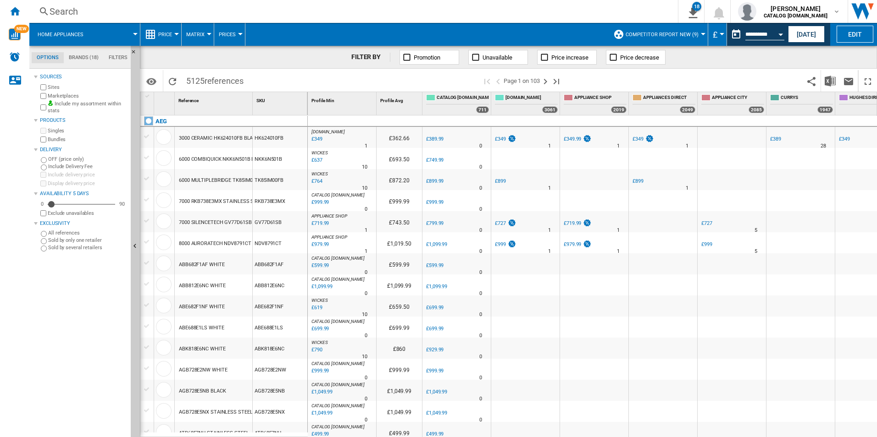
click at [857, 55] on div "FILTER BY Promotion Unavailable Price increase Price decrease" at bounding box center [508, 57] width 737 height 23
click at [784, 35] on button "Open calendar" at bounding box center [780, 33] width 17 height 17
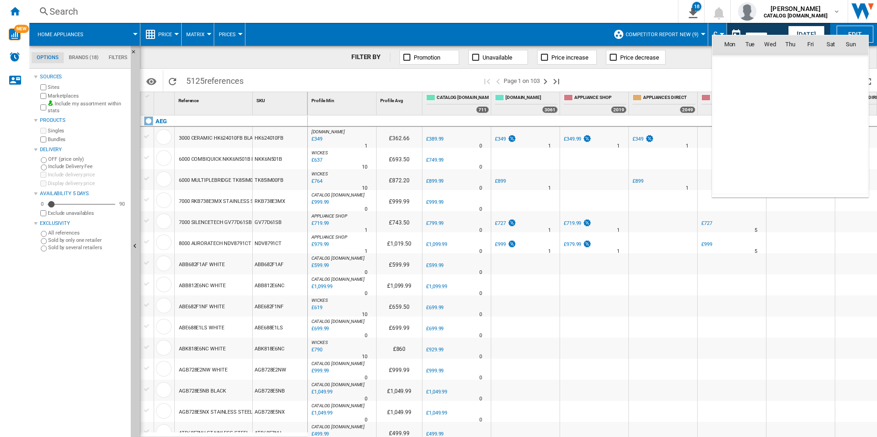
scroll to position [4373, 0]
click at [789, 126] on span "18" at bounding box center [790, 125] width 18 height 18
type input "**********"
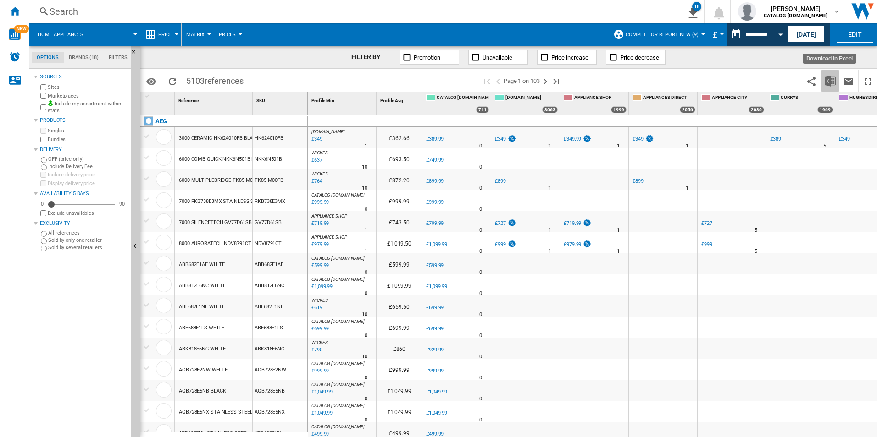
click at [833, 80] on img "Download in Excel" at bounding box center [829, 81] width 11 height 11
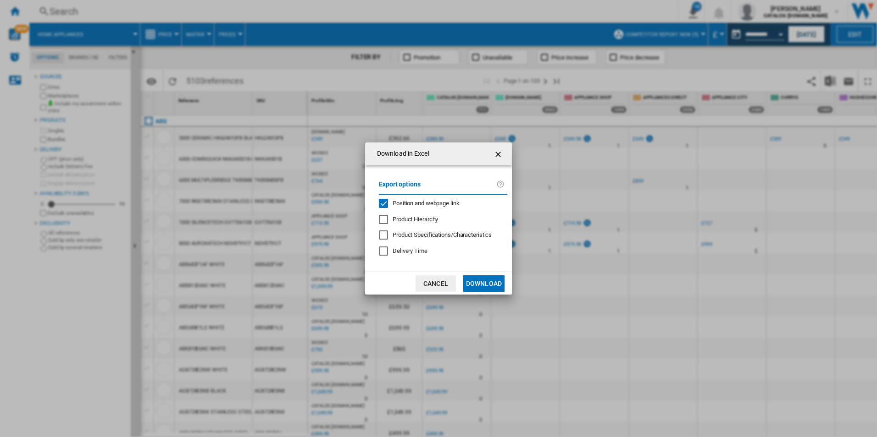
click at [451, 200] on span "Position and webpage link" at bounding box center [425, 203] width 67 height 7
click at [476, 282] on button "Download" at bounding box center [483, 284] width 41 height 17
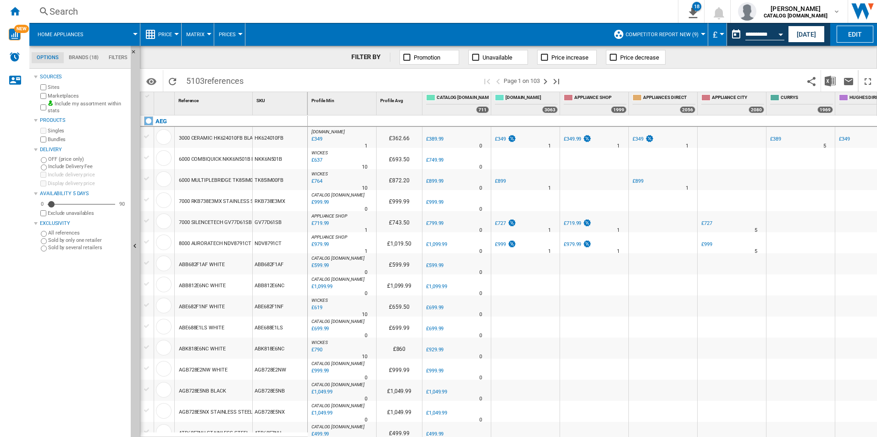
click at [845, 51] on div "FILTER BY Promotion Unavailable Price increase Price decrease" at bounding box center [508, 57] width 737 height 23
click at [779, 33] on div "Open calendar" at bounding box center [780, 34] width 5 height 2
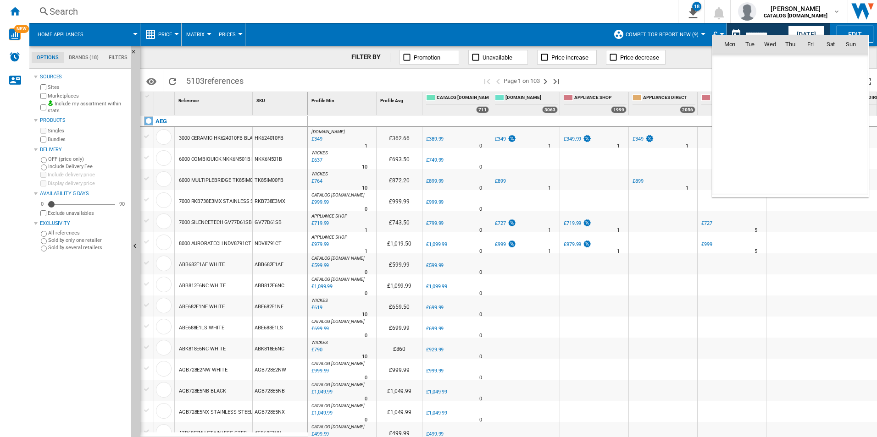
scroll to position [4373, 0]
click at [804, 126] on span "19" at bounding box center [810, 125] width 18 height 18
type input "**********"
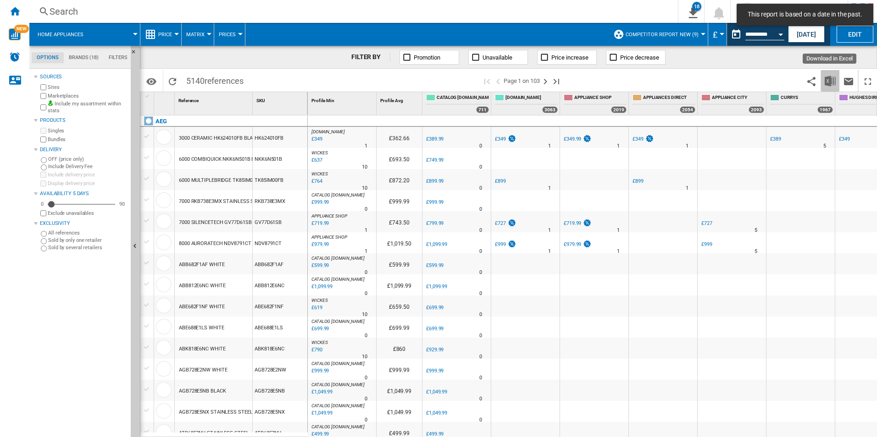
click at [830, 79] on img "Download in Excel" at bounding box center [829, 81] width 11 height 11
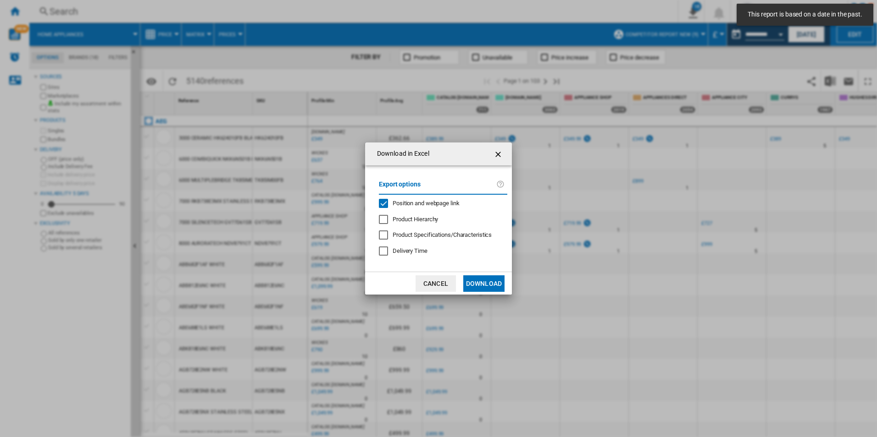
click at [444, 199] on div "Position and webpage link" at bounding box center [425, 203] width 67 height 8
click at [471, 281] on button "Download" at bounding box center [483, 284] width 41 height 17
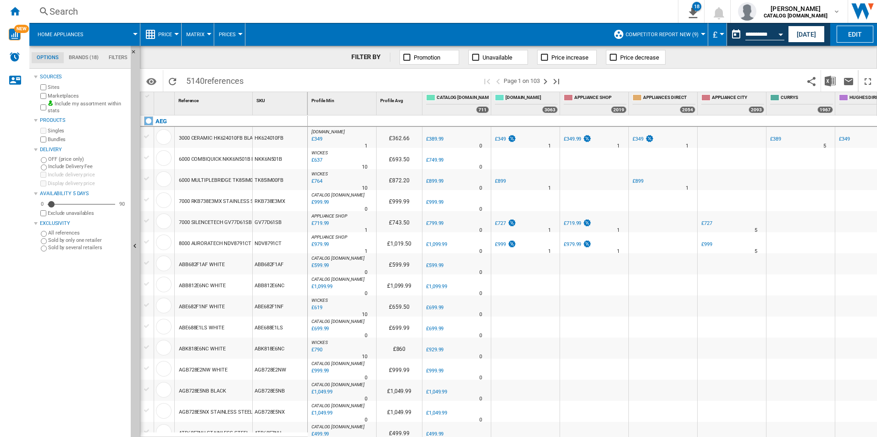
click at [834, 62] on div "FILTER BY Promotion Unavailable Price increase Price decrease" at bounding box center [508, 57] width 737 height 23
click at [779, 31] on button "Open calendar" at bounding box center [780, 33] width 17 height 17
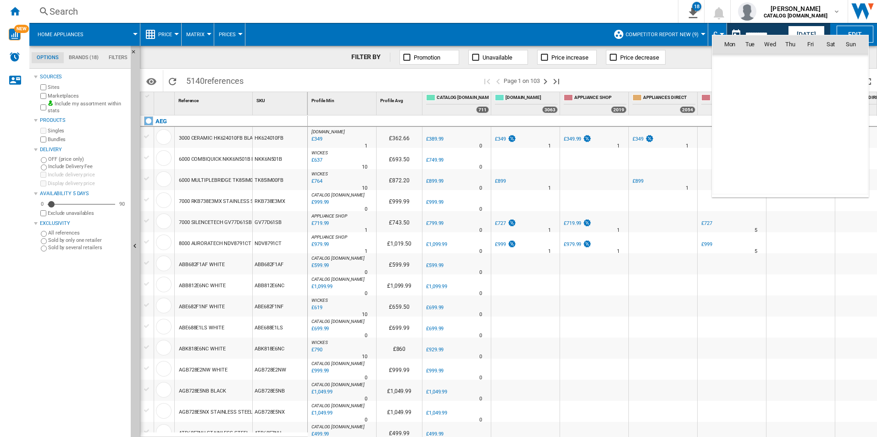
scroll to position [4373, 0]
click at [833, 120] on span "20" at bounding box center [830, 125] width 18 height 18
type input "**********"
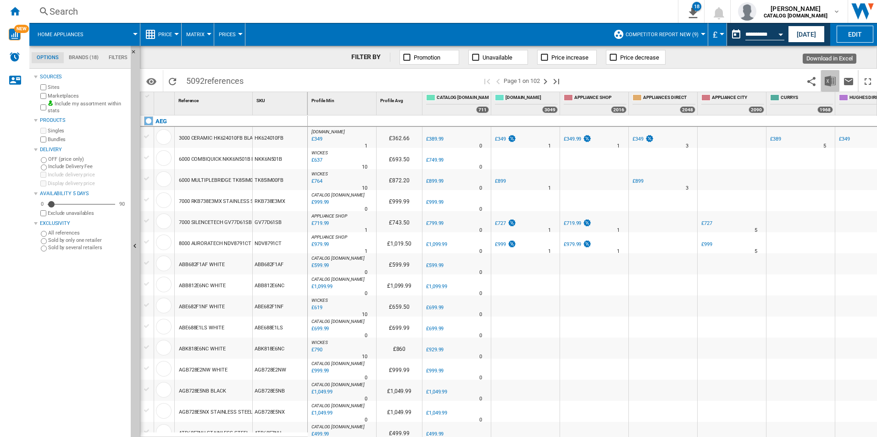
click at [827, 78] on img "Download in Excel" at bounding box center [829, 81] width 11 height 11
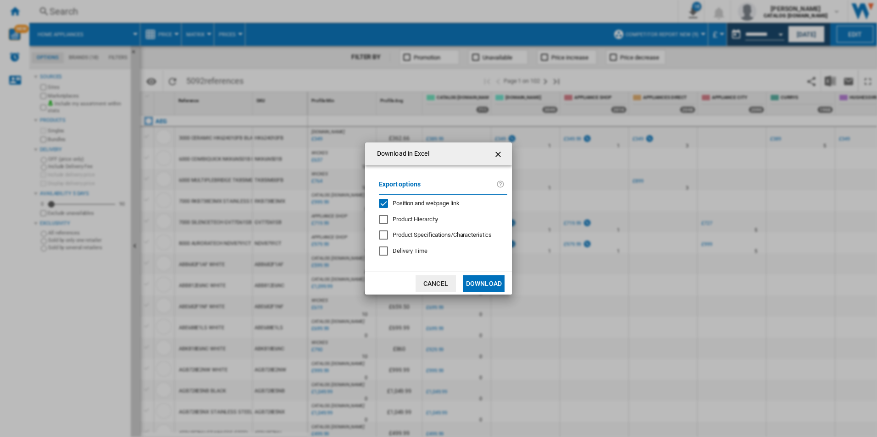
click at [421, 203] on span "Position and webpage link" at bounding box center [425, 203] width 67 height 7
click at [479, 287] on button "Download" at bounding box center [483, 284] width 41 height 17
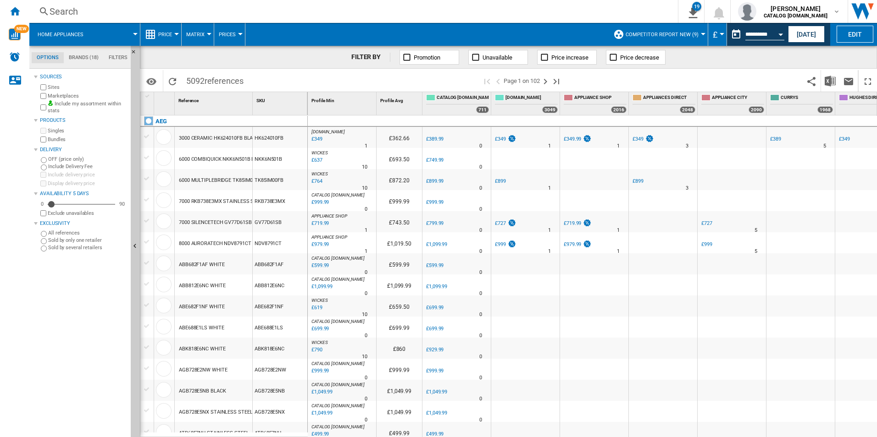
click at [834, 55] on div "FILTER BY Promotion Unavailable Price increase Price decrease" at bounding box center [508, 57] width 737 height 23
click at [829, 49] on div "FILTER BY Promotion Unavailable Price increase Price decrease" at bounding box center [508, 57] width 737 height 23
click at [781, 33] on button "Open calendar" at bounding box center [780, 33] width 17 height 17
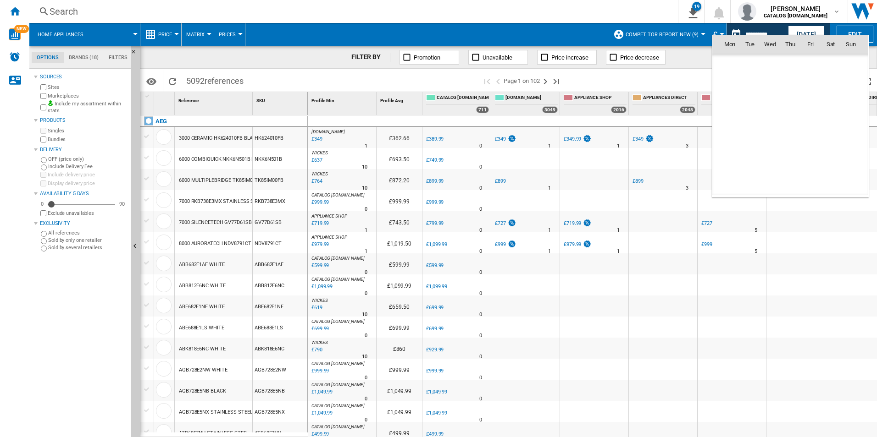
scroll to position [4373, 0]
click at [850, 121] on span "21" at bounding box center [850, 125] width 18 height 18
type input "**********"
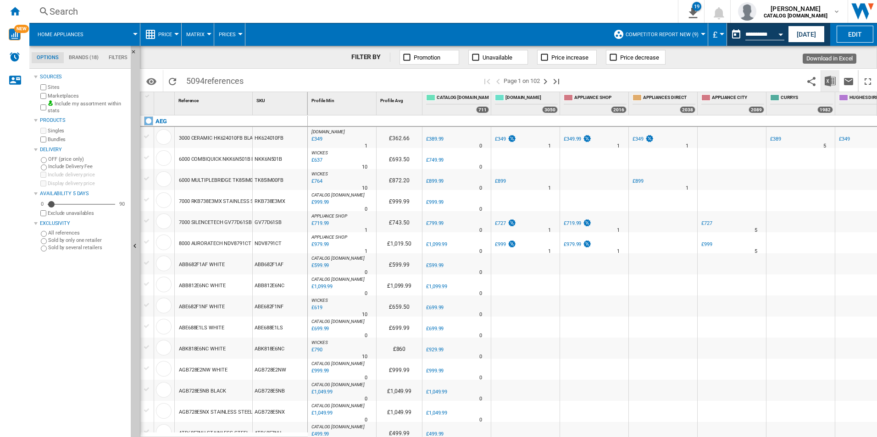
click at [825, 81] on img "Download in Excel" at bounding box center [829, 81] width 11 height 11
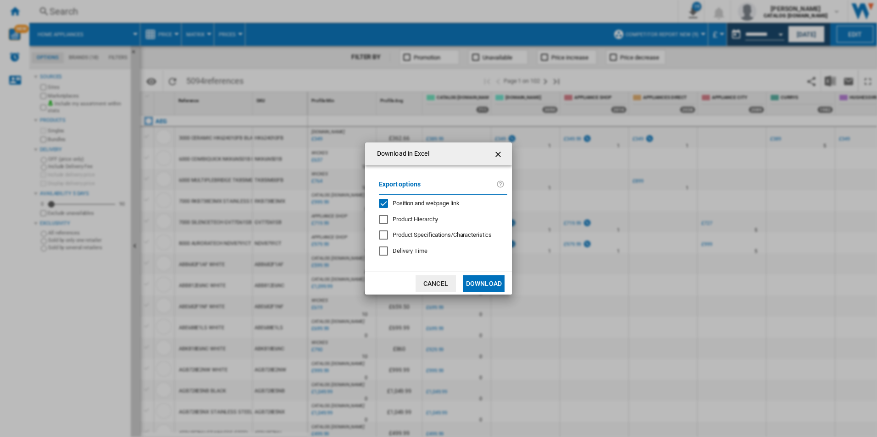
click at [437, 208] on div "Position and webpage link" at bounding box center [425, 203] width 67 height 8
click at [477, 282] on button "Download" at bounding box center [483, 284] width 41 height 17
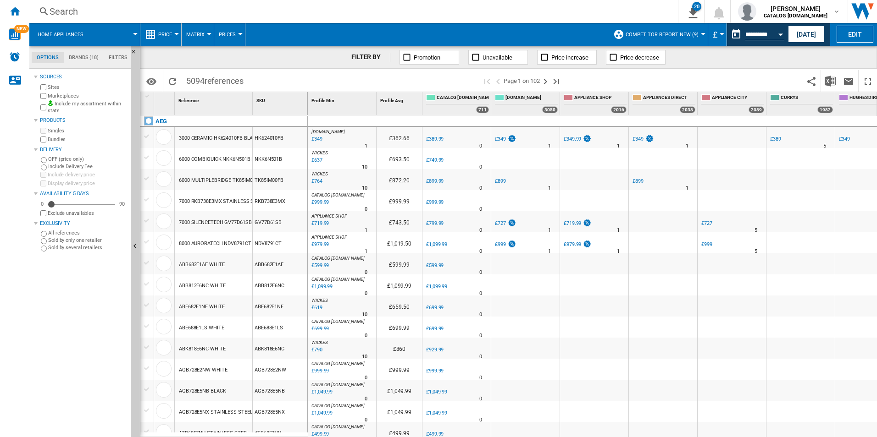
click at [852, 60] on div "FILTER BY Promotion Unavailable Price increase Price decrease" at bounding box center [508, 57] width 737 height 23
click at [781, 34] on div "Open calendar" at bounding box center [780, 34] width 5 height 2
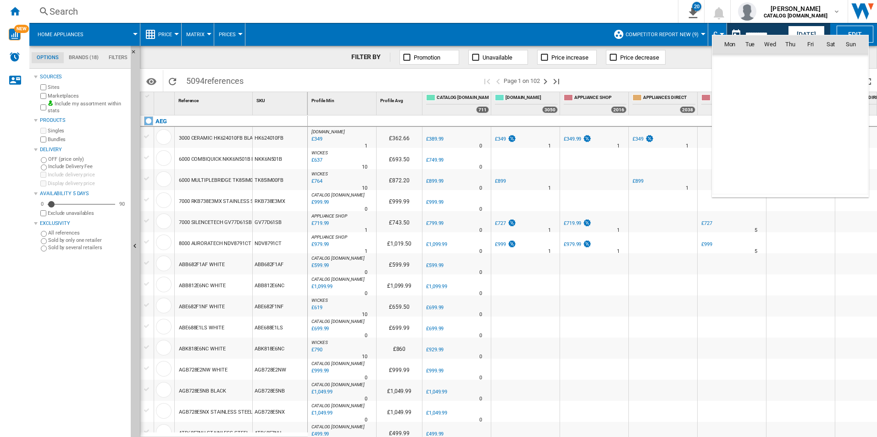
scroll to position [4373, 0]
click at [725, 139] on span "22" at bounding box center [729, 145] width 18 height 18
type input "**********"
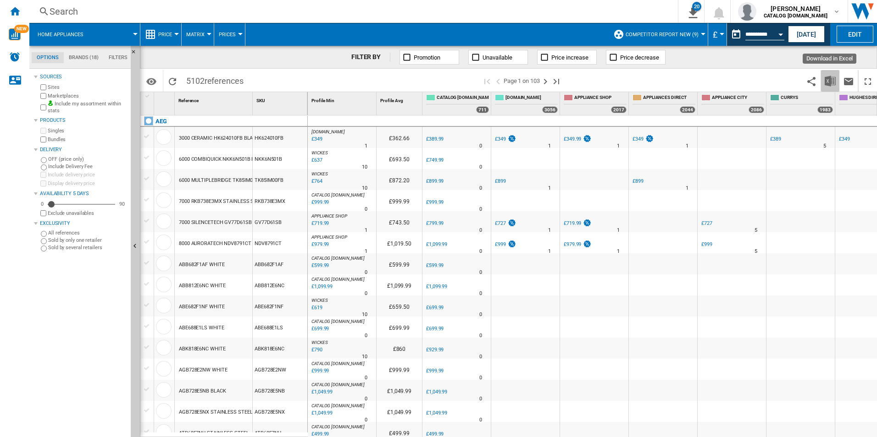
click at [829, 76] on img "Download in Excel" at bounding box center [829, 81] width 11 height 11
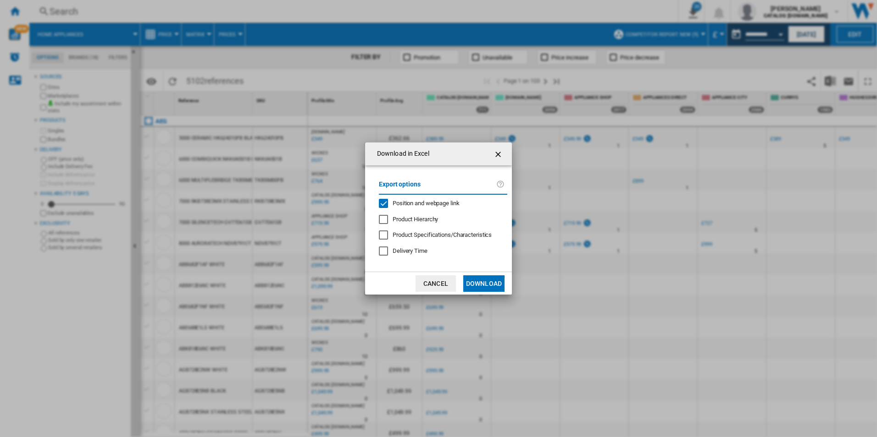
click at [434, 204] on span "Position and webpage link" at bounding box center [425, 203] width 67 height 7
click at [484, 278] on button "Download" at bounding box center [483, 284] width 41 height 17
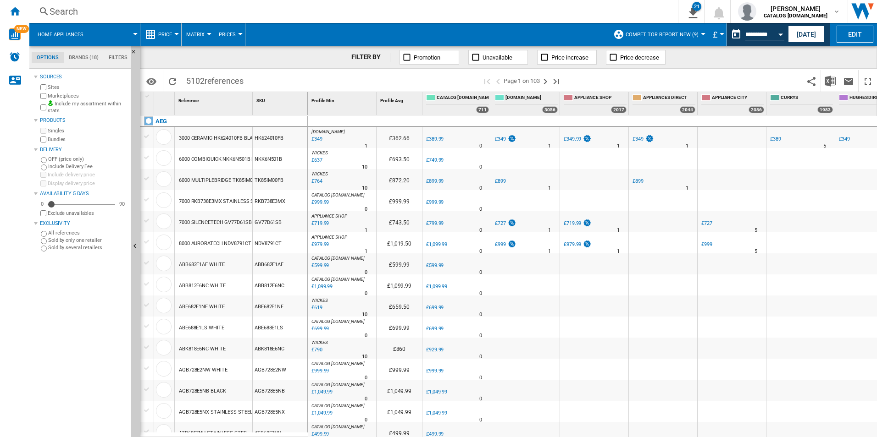
click at [846, 66] on div "FILTER BY Promotion Unavailable Price increase Price decrease" at bounding box center [508, 57] width 737 height 23
